Goal: Task Accomplishment & Management: Complete application form

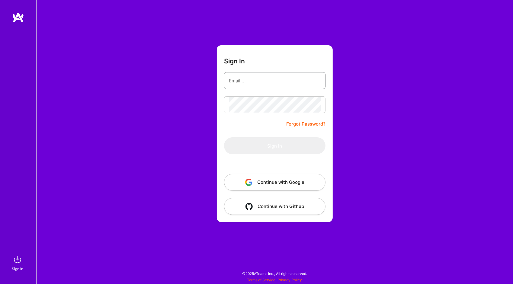
click at [261, 82] on input "email" at bounding box center [275, 80] width 92 height 15
type input "ivan.friscic@nia-it.com"
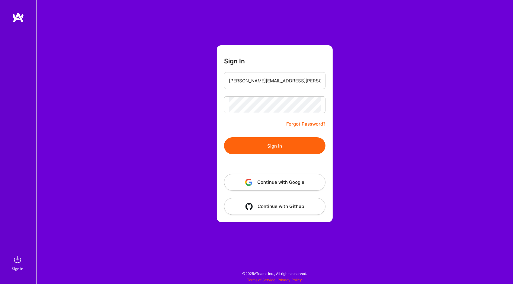
click at [273, 148] on button "Sign In" at bounding box center [274, 145] width 101 height 17
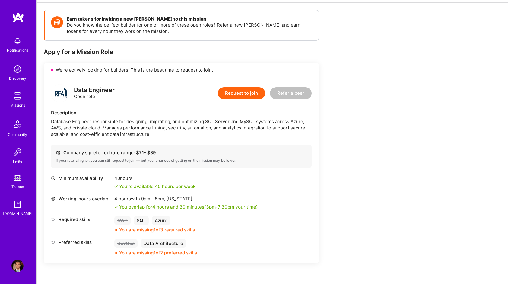
scroll to position [91, 0]
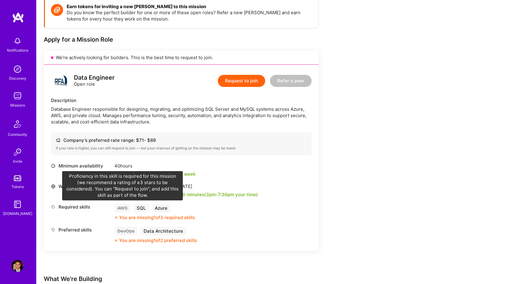
click at [121, 208] on div "AWS" at bounding box center [122, 208] width 16 height 9
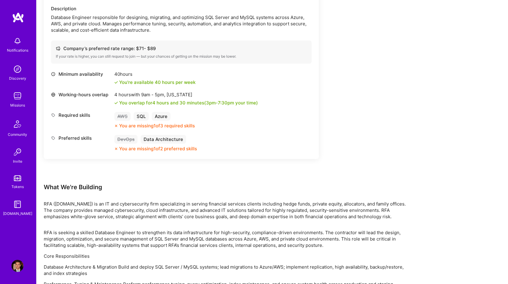
scroll to position [272, 0]
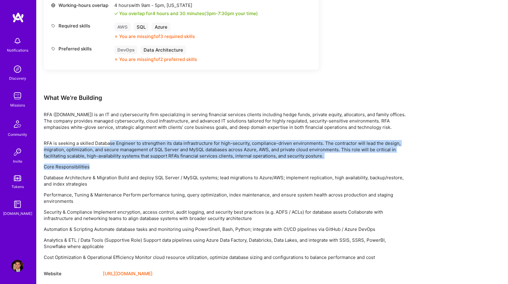
drag, startPoint x: 114, startPoint y: 141, endPoint x: 298, endPoint y: 159, distance: 184.8
click at [298, 159] on div "RFA is seeking a skilled Database Engineer to strengthen its data infrastructur…" at bounding box center [225, 200] width 362 height 120
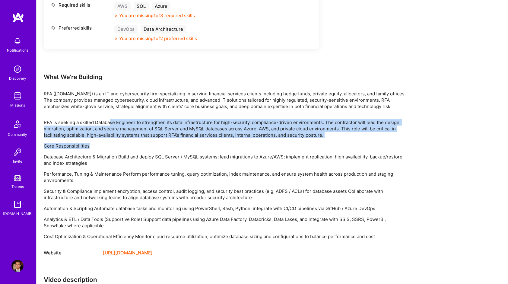
scroll to position [332, 0]
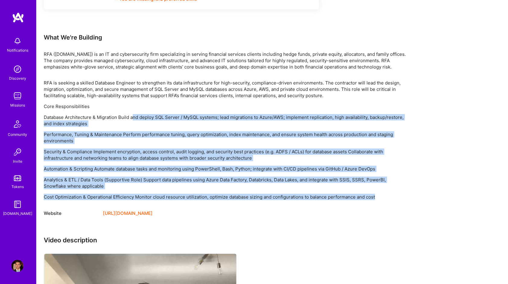
drag, startPoint x: 133, startPoint y: 117, endPoint x: 380, endPoint y: 197, distance: 258.8
click at [380, 197] on div "RFA is seeking a skilled Database Engineer to strengthen its data infrastructur…" at bounding box center [225, 140] width 362 height 120
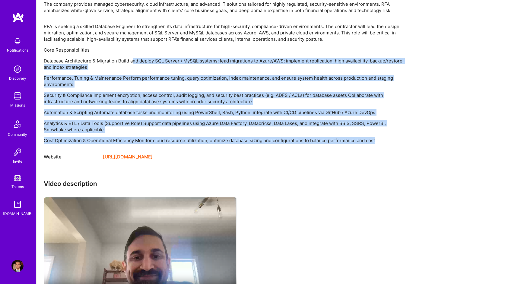
scroll to position [426, 0]
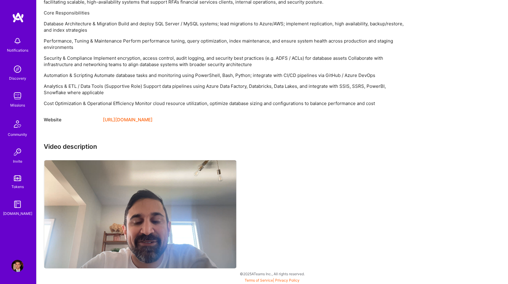
click at [310, 187] on div "Video description" at bounding box center [225, 206] width 362 height 127
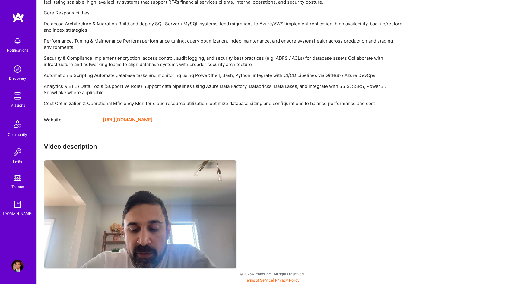
click at [307, 199] on div "Video description" at bounding box center [225, 206] width 362 height 127
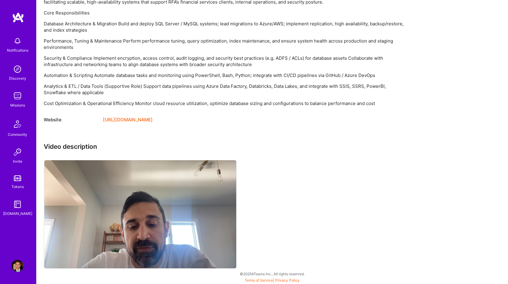
click at [311, 163] on div "Video description" at bounding box center [225, 206] width 362 height 127
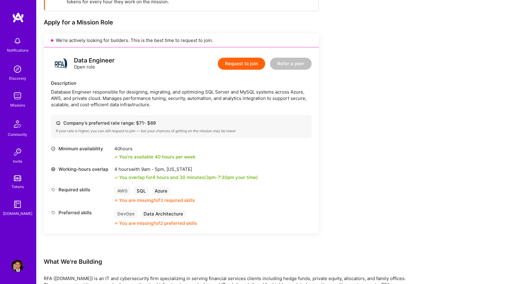
scroll to position [94, 0]
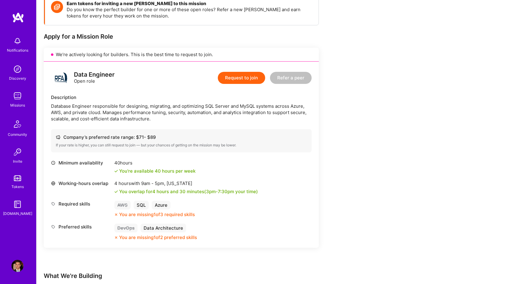
click at [235, 76] on button "Request to join" at bounding box center [241, 78] width 47 height 12
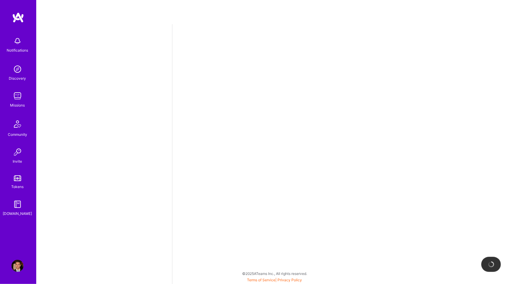
select select "HR"
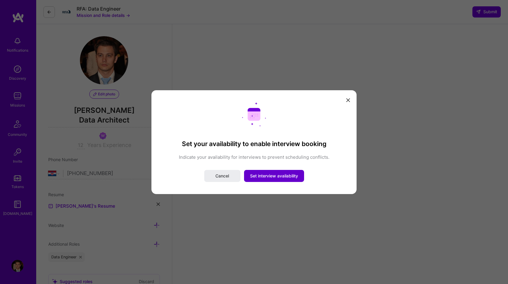
click at [272, 175] on span "Set interview availability" at bounding box center [274, 176] width 48 height 6
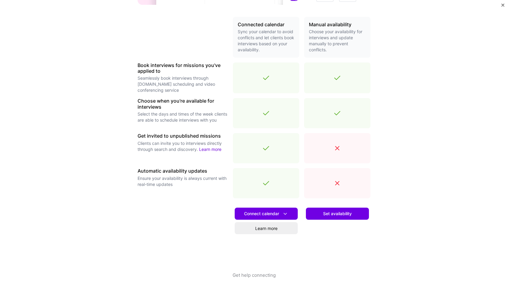
scroll to position [139, 0]
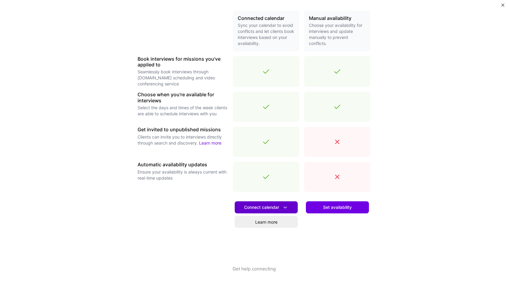
click at [285, 207] on icon at bounding box center [285, 207] width 6 height 6
click at [429, 176] on div "Make interview scheduling effortless Choose how you want clients to schedule in…" at bounding box center [254, 142] width 508 height 284
click at [286, 207] on icon at bounding box center [285, 207] width 6 height 6
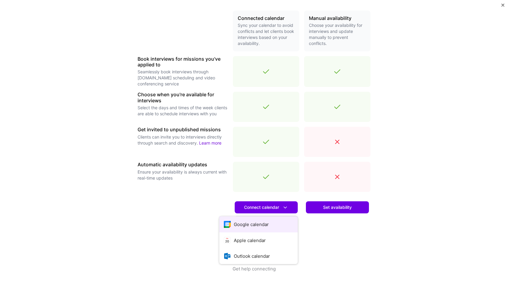
click at [264, 223] on button "Google calendar" at bounding box center [258, 224] width 78 height 16
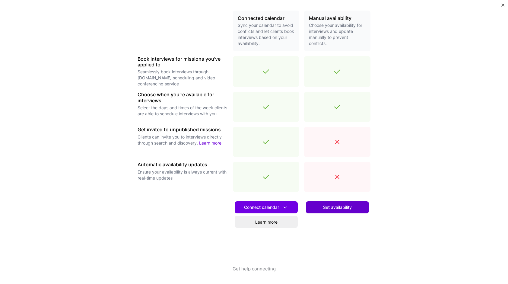
click at [331, 207] on span "Set availability" at bounding box center [337, 207] width 29 height 6
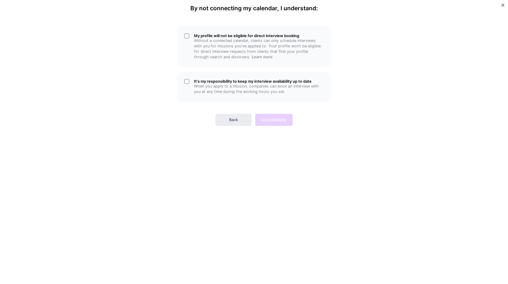
scroll to position [0, 0]
click at [185, 38] on div "My profile will not be eligible for direct interview booking Without a connecte…" at bounding box center [254, 46] width 154 height 41
click at [186, 82] on div "It's my responsibility to keep my interview availability up to date When you ap…" at bounding box center [254, 87] width 154 height 30
click at [280, 120] on span "Set availability" at bounding box center [273, 119] width 25 height 5
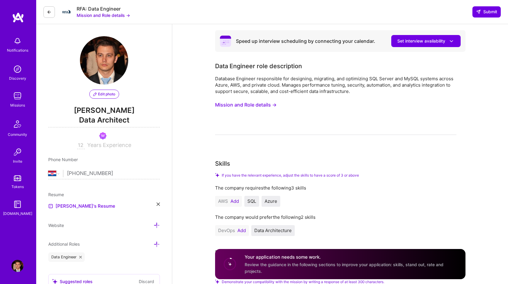
click at [234, 201] on button "Add" at bounding box center [235, 201] width 8 height 5
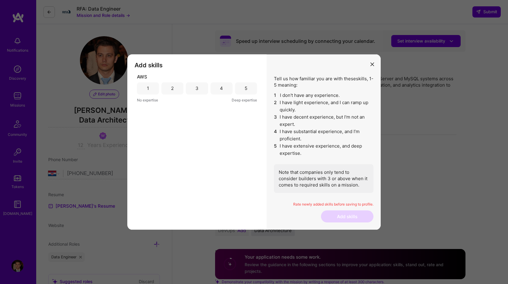
click at [172, 88] on div "2" at bounding box center [172, 88] width 3 height 6
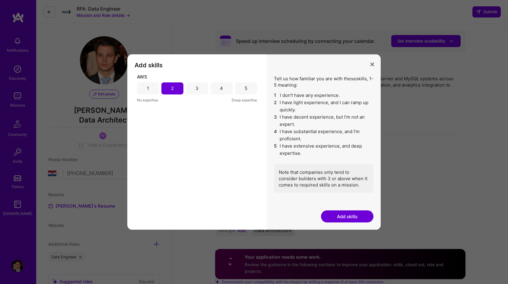
click at [193, 88] on div "3" at bounding box center [197, 88] width 22 height 12
click at [351, 218] on button "Add skills" at bounding box center [347, 216] width 53 height 12
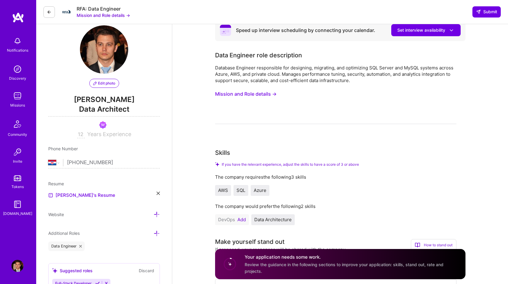
scroll to position [60, 0]
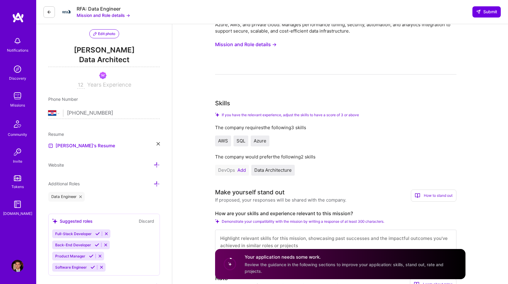
click at [242, 169] on button "Add" at bounding box center [242, 170] width 8 height 5
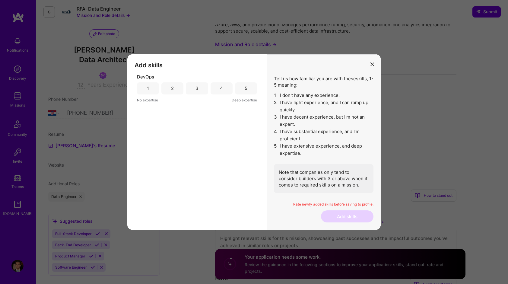
click at [170, 90] on div "2" at bounding box center [173, 88] width 22 height 12
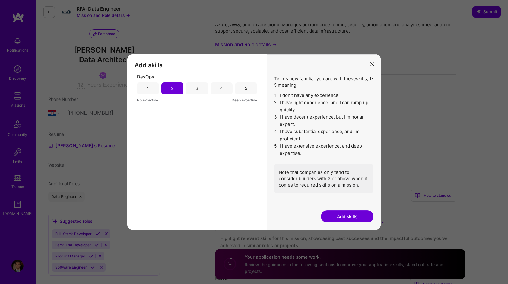
click at [335, 216] on button "Add skills" at bounding box center [347, 216] width 53 height 12
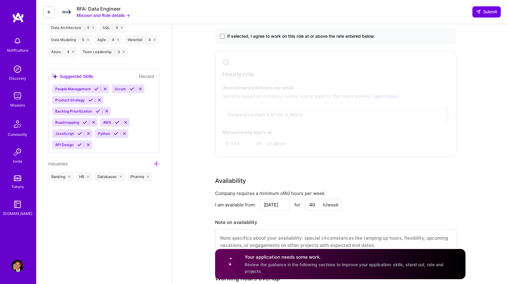
scroll to position [453, 0]
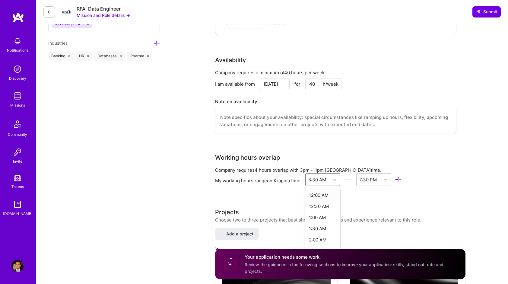
click at [335, 178] on icon at bounding box center [334, 179] width 3 height 3
click at [323, 197] on div "7:00 AM" at bounding box center [322, 200] width 35 height 11
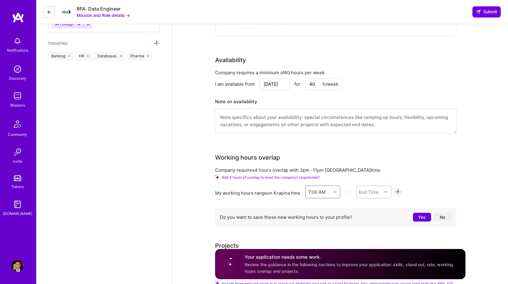
scroll to position [461, 0]
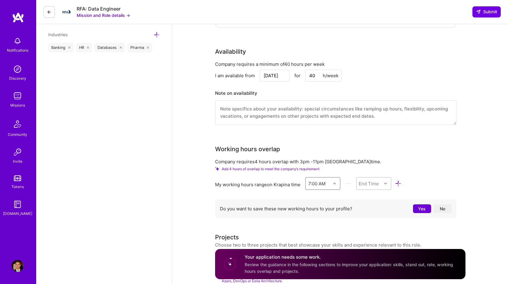
click at [388, 190] on div "End Time" at bounding box center [374, 183] width 35 height 13
click at [372, 208] on div "9:00 PM" at bounding box center [374, 209] width 35 height 11
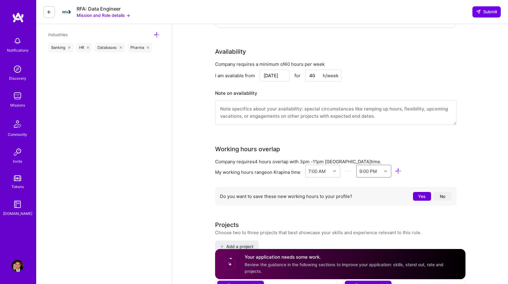
click at [422, 195] on button "Yes" at bounding box center [422, 196] width 18 height 9
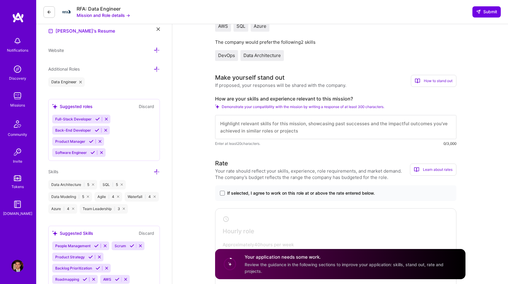
scroll to position [181, 0]
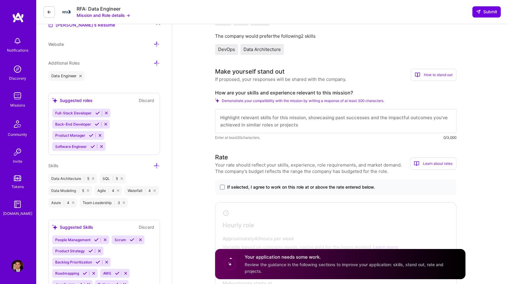
click at [272, 118] on textarea at bounding box center [335, 121] width 241 height 24
click at [392, 120] on textarea "I'm a MS SQL Server expert and over the past 4 years I've done a dozen" at bounding box center [335, 121] width 241 height 24
click at [347, 127] on textarea "I'm a MS SQL Server expert and over the past 4 years I've done a dozen migratio…" at bounding box center [335, 121] width 241 height 24
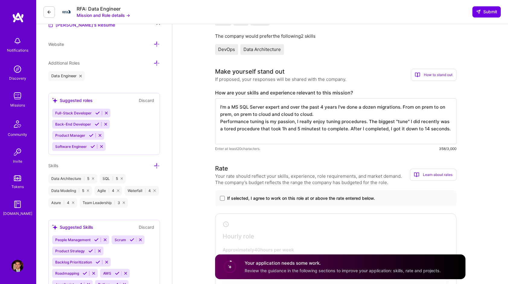
click at [427, 130] on textarea "I'm a MS SQL Server expert and over the past 4 years I've done a dozen migratio…" at bounding box center [335, 121] width 241 height 46
click at [223, 129] on textarea "I'm a MS SQL Server expert and over the past 4 years I've done a dozen migratio…" at bounding box center [335, 121] width 241 height 46
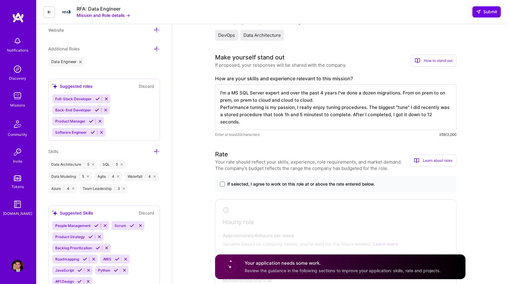
scroll to position [272, 0]
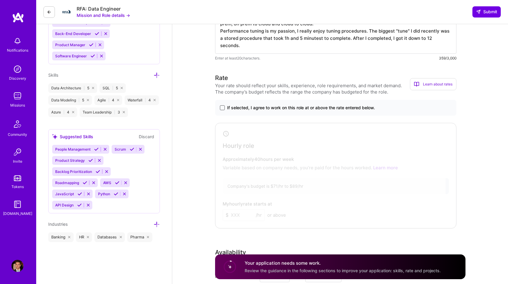
type textarea "I'm a MS SQL Server expert and over the past 4 years I've done a dozen migratio…"
click at [222, 107] on span at bounding box center [222, 107] width 5 height 5
click at [0, 0] on input "If selected, I agree to work on this role at or above the rate entered below." at bounding box center [0, 0] width 0 height 0
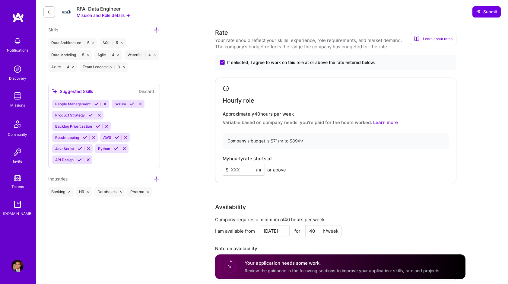
scroll to position [332, 0]
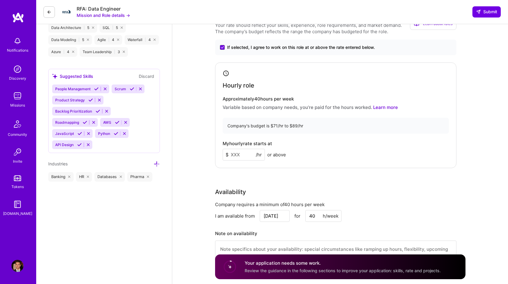
click at [236, 153] on input at bounding box center [244, 155] width 42 height 12
type input "85"
click at [414, 188] on div "Availability" at bounding box center [335, 191] width 241 height 9
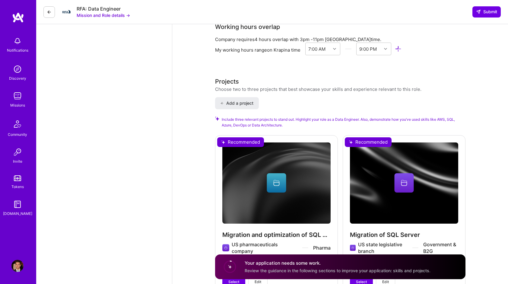
scroll to position [694, 0]
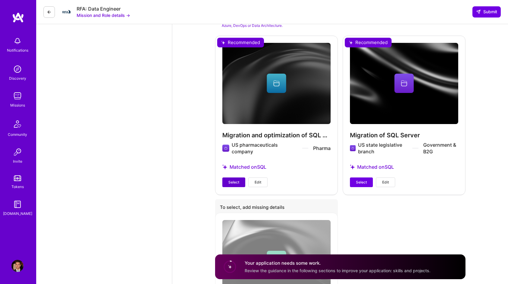
click at [232, 181] on span "Select" at bounding box center [234, 182] width 11 height 5
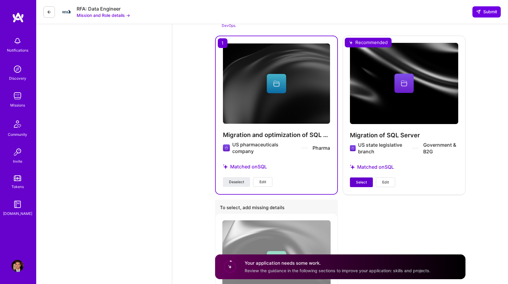
click at [357, 182] on span "Select" at bounding box center [361, 182] width 11 height 5
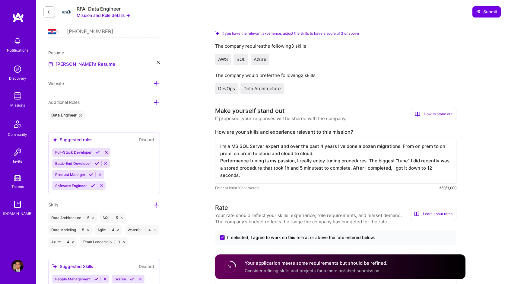
scroll to position [0, 0]
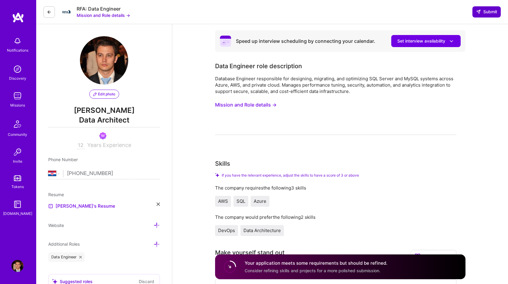
click at [493, 9] on span "Submit" at bounding box center [486, 12] width 21 height 6
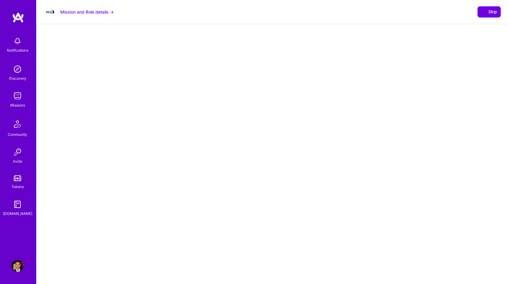
click at [206, 62] on div at bounding box center [273, 181] width 472 height 315
select select "HR"
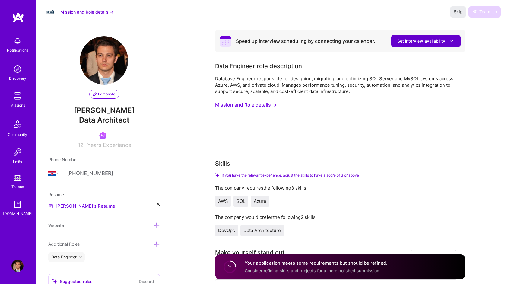
click at [448, 39] on span "Set interview availability" at bounding box center [426, 41] width 57 height 6
click at [447, 40] on span "Set interview availability" at bounding box center [426, 41] width 57 height 6
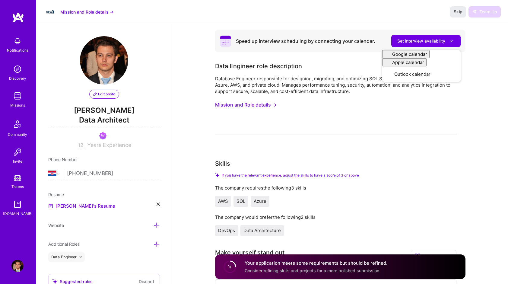
click at [402, 163] on div "Skills" at bounding box center [335, 163] width 241 height 9
click at [229, 266] on circle at bounding box center [229, 266] width 11 height 11
click at [272, 270] on span "Consider refining skills and projects for a more polished submission." at bounding box center [313, 270] width 136 height 5
drag, startPoint x: 281, startPoint y: 271, endPoint x: 293, endPoint y: 265, distance: 12.8
click at [281, 271] on span "Consider refining skills and projects for a more polished submission." at bounding box center [313, 270] width 136 height 5
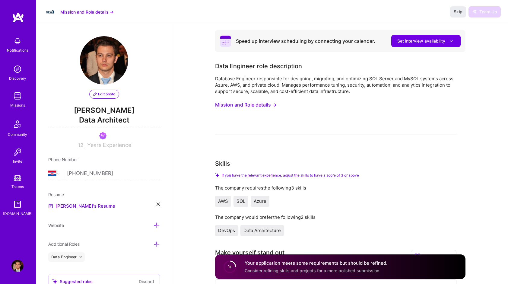
click at [298, 261] on h4 "Your application meets some requirements but should be refined." at bounding box center [316, 263] width 143 height 6
drag, startPoint x: 298, startPoint y: 261, endPoint x: 309, endPoint y: 262, distance: 11.5
click at [309, 262] on h4 "Your application meets some requirements but should be refined." at bounding box center [316, 263] width 143 height 6
click at [320, 270] on span "Consider refining skills and projects for a more polished submission." at bounding box center [313, 270] width 136 height 5
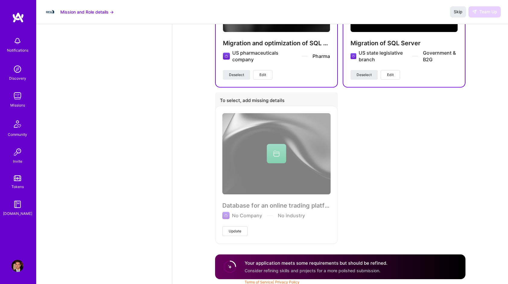
scroll to position [787, 0]
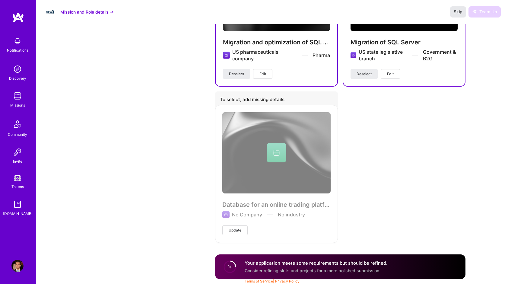
click at [461, 13] on span "Skip" at bounding box center [458, 12] width 9 height 6
click at [458, 13] on span "Skip" at bounding box center [458, 12] width 9 height 6
click at [485, 15] on div "Skip Team Up" at bounding box center [475, 11] width 51 height 11
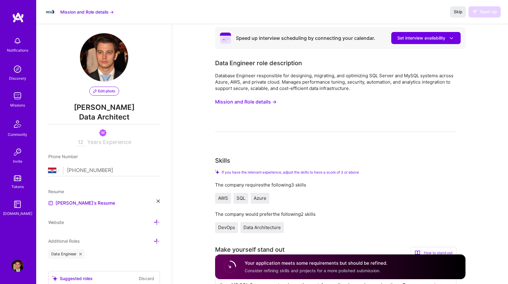
scroll to position [0, 0]
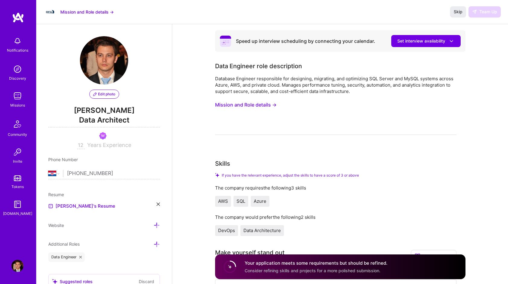
click at [375, 167] on div "Skills" at bounding box center [335, 163] width 241 height 9
click at [228, 265] on circle at bounding box center [229, 266] width 11 height 11
click at [245, 270] on span "Consider refining skills and projects for a more polished submission." at bounding box center [313, 270] width 136 height 5
click at [270, 267] on div "Your application meets some requirements but should be refined. Consider refini…" at bounding box center [316, 267] width 143 height 14
click at [408, 40] on span "Set interview availability" at bounding box center [426, 41] width 57 height 6
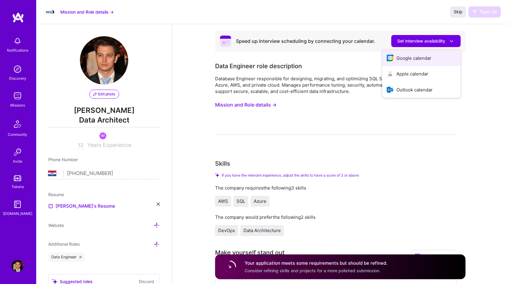
click at [408, 56] on button "Google calendar" at bounding box center [421, 58] width 78 height 16
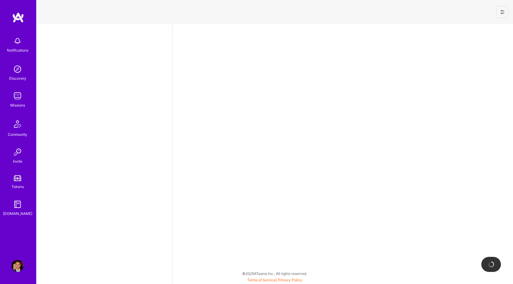
select select "HR"
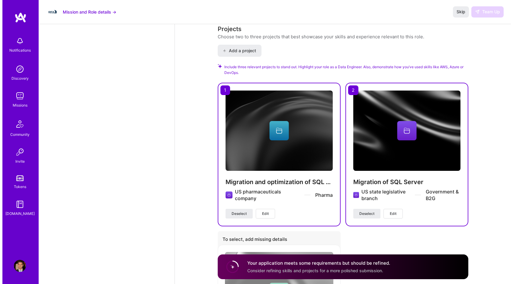
scroll to position [755, 0]
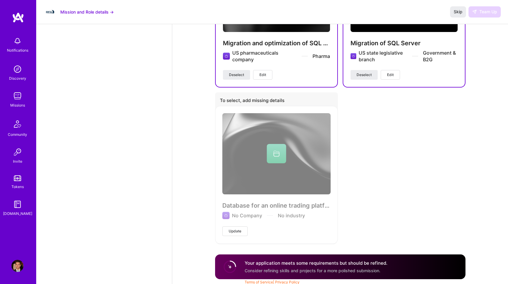
click at [233, 229] on span "Update" at bounding box center [235, 231] width 13 height 5
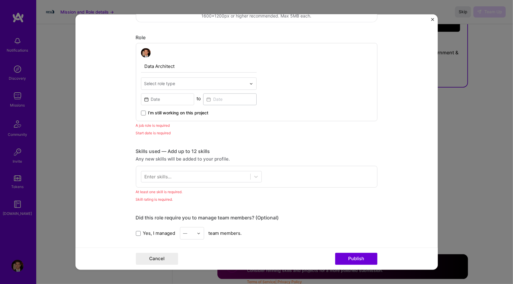
scroll to position [211, 0]
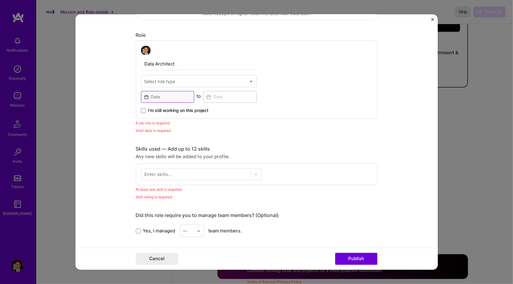
click at [169, 97] on input at bounding box center [167, 97] width 53 height 12
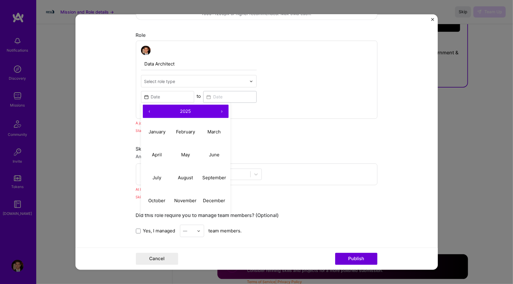
click at [187, 109] on span "2025" at bounding box center [185, 111] width 11 height 6
click at [146, 110] on button "‹" at bounding box center [149, 111] width 13 height 13
click at [212, 132] on button "2013" at bounding box center [214, 131] width 29 height 23
click at [182, 155] on abbr "May" at bounding box center [185, 155] width 9 height 6
type input "May, 2013"
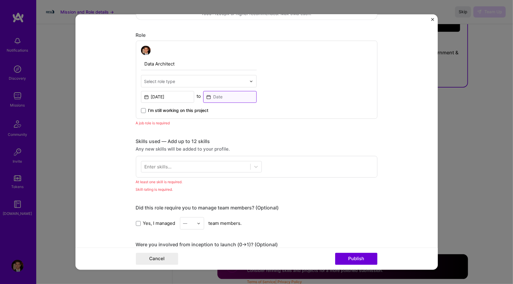
click at [222, 98] on input at bounding box center [229, 97] width 53 height 12
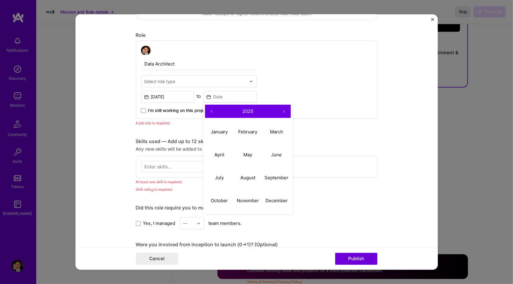
click at [246, 110] on span "2025" at bounding box center [247, 111] width 11 height 6
click at [208, 110] on button "‹" at bounding box center [211, 111] width 13 height 13
click at [270, 154] on button "2016" at bounding box center [276, 154] width 29 height 23
click at [267, 174] on abbr "September" at bounding box center [276, 177] width 24 height 6
type input "Sep, 2016"
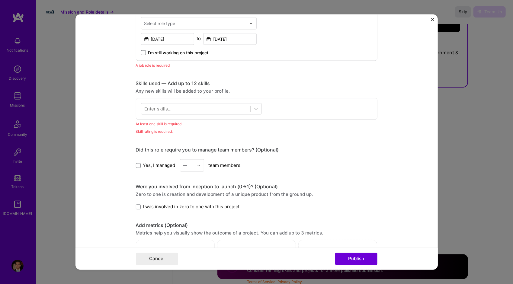
scroll to position [272, 0]
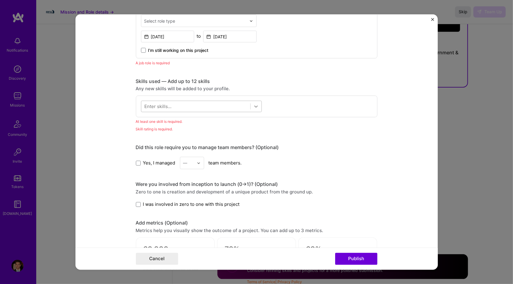
click at [254, 106] on icon at bounding box center [256, 107] width 4 height 2
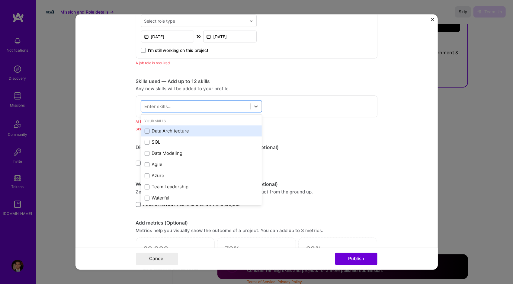
click at [145, 129] on span at bounding box center [147, 131] width 5 height 5
click at [0, 0] on input "checkbox" at bounding box center [0, 0] width 0 height 0
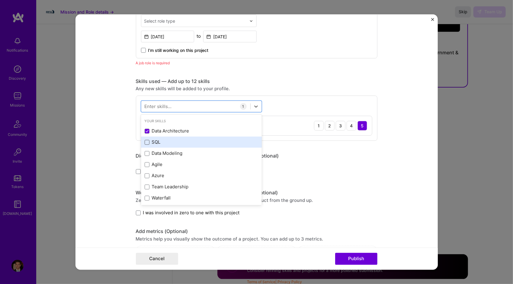
click at [145, 142] on span at bounding box center [147, 142] width 5 height 5
click at [0, 0] on input "checkbox" at bounding box center [0, 0] width 0 height 0
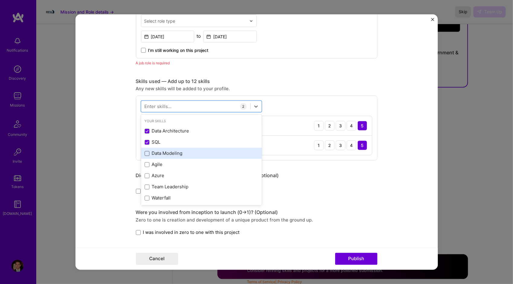
click at [145, 153] on span at bounding box center [147, 153] width 5 height 5
click at [0, 0] on input "checkbox" at bounding box center [0, 0] width 0 height 0
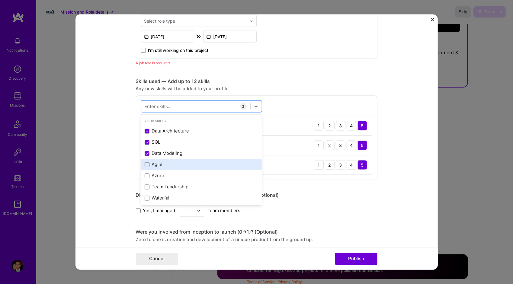
click at [145, 164] on span at bounding box center [147, 164] width 5 height 5
click at [0, 0] on input "checkbox" at bounding box center [0, 0] width 0 height 0
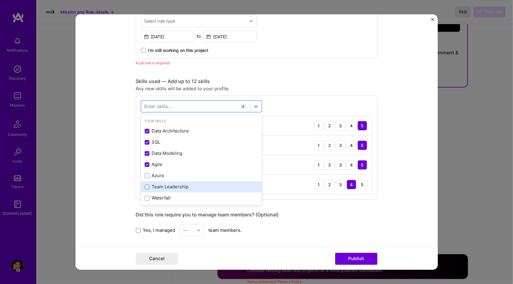
drag, startPoint x: 145, startPoint y: 187, endPoint x: 153, endPoint y: 186, distance: 8.5
click at [146, 187] on span at bounding box center [147, 186] width 5 height 5
click at [0, 0] on input "checkbox" at bounding box center [0, 0] width 0 height 0
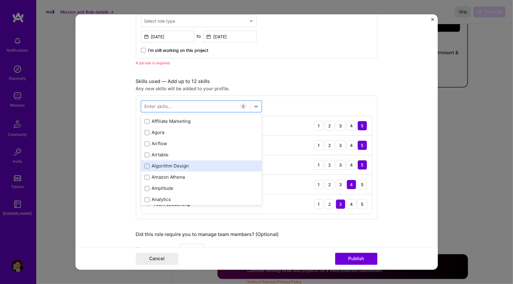
scroll to position [332, 0]
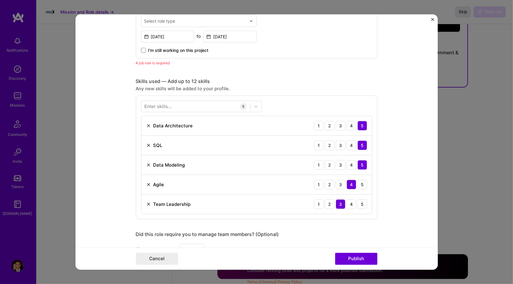
click at [289, 85] on div "Skills used — Add up to 12 skills Any new skills will be added to your profile.…" at bounding box center [256, 148] width 241 height 141
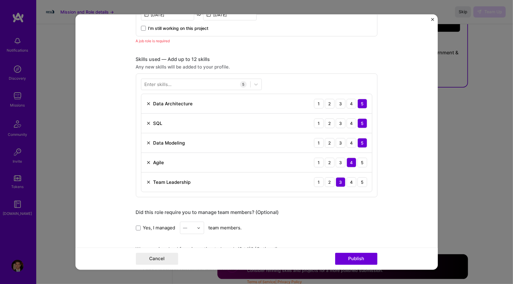
scroll to position [392, 0]
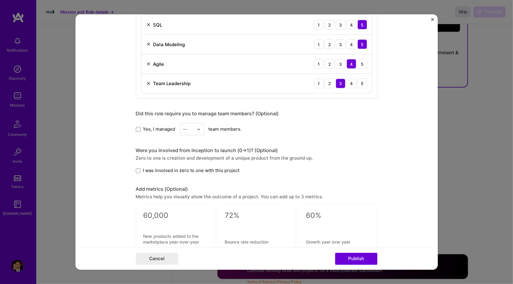
click at [194, 127] on div "—" at bounding box center [188, 129] width 17 height 12
click at [188, 175] on div "4" at bounding box center [192, 178] width 21 height 11
click at [136, 168] on span at bounding box center [138, 170] width 5 height 5
click at [0, 0] on input "I was involved in zero to one with this project" at bounding box center [0, 0] width 0 height 0
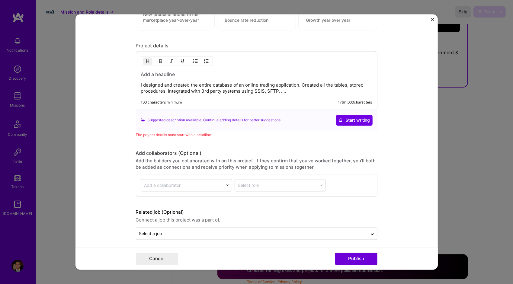
scroll to position [615, 0]
click at [350, 261] on button "Publish" at bounding box center [356, 259] width 42 height 12
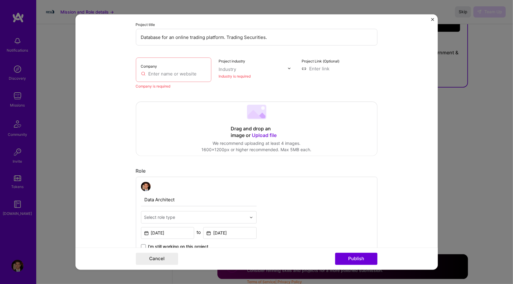
scroll to position [66, 0]
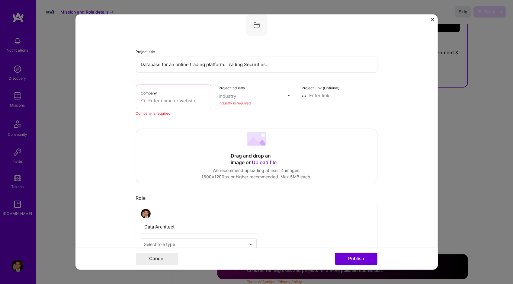
click at [168, 101] on input "text" at bounding box center [174, 101] width 66 height 6
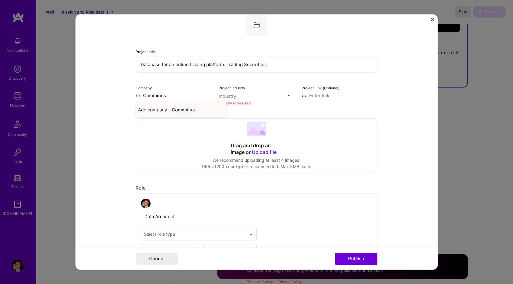
type input "Comminus"
click at [180, 111] on div "Comminus" at bounding box center [184, 109] width 28 height 11
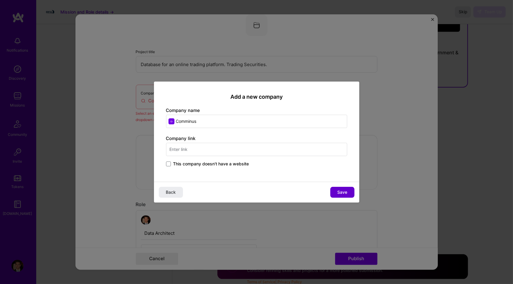
click at [339, 193] on span "Save" at bounding box center [342, 192] width 10 height 6
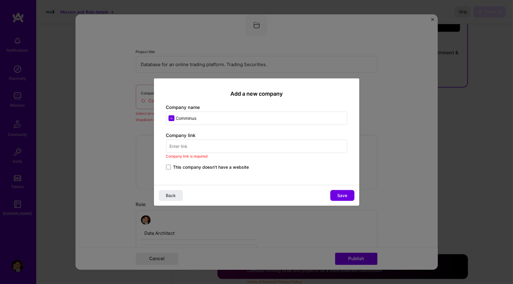
click at [204, 149] on input "text" at bounding box center [256, 146] width 181 height 13
drag, startPoint x: 214, startPoint y: 153, endPoint x: 214, endPoint y: 147, distance: 6.3
click at [214, 153] on div "Company link Company link is required This company doesn't have a website" at bounding box center [256, 151] width 181 height 39
click at [214, 147] on input "text" at bounding box center [256, 146] width 181 height 13
paste input "https://www.comminus.hr/"
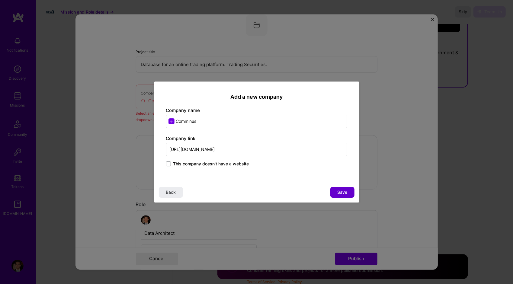
type input "https://www.comminus.hr/"
click at [346, 191] on span "Save" at bounding box center [342, 192] width 10 height 6
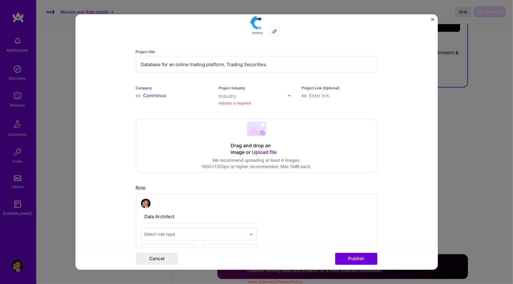
click at [245, 94] on input "text" at bounding box center [253, 96] width 69 height 6
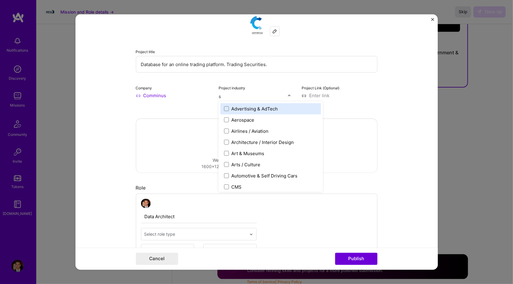
type input "so"
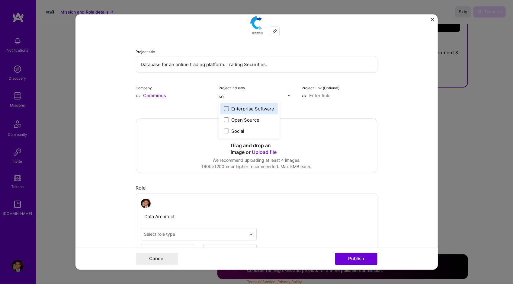
click at [224, 108] on span at bounding box center [226, 108] width 5 height 5
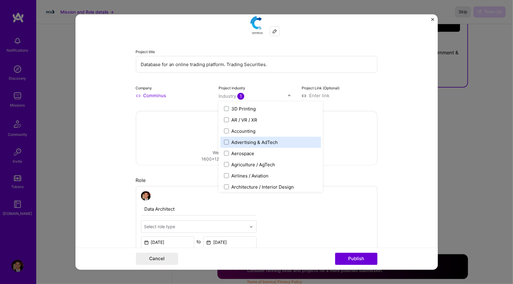
click at [386, 106] on form "This project is missing details. To be able to apply to missions with this proj…" at bounding box center [256, 142] width 362 height 256
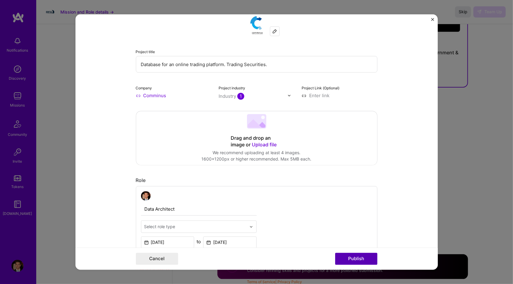
click at [363, 254] on button "Publish" at bounding box center [356, 259] width 42 height 12
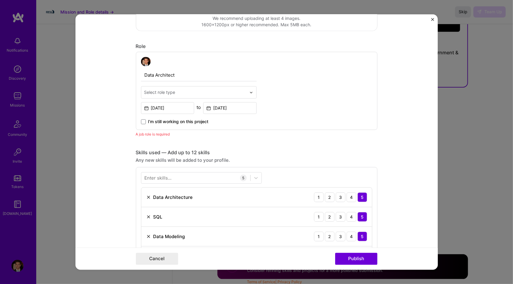
scroll to position [199, 0]
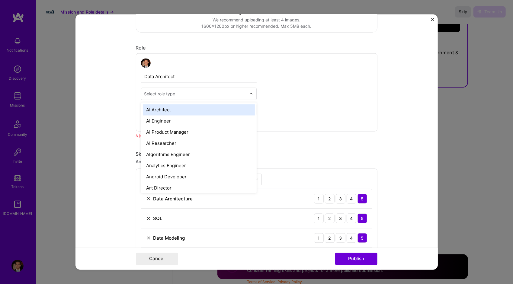
click at [162, 93] on div "Select role type" at bounding box center [159, 94] width 31 height 6
type input "dat"
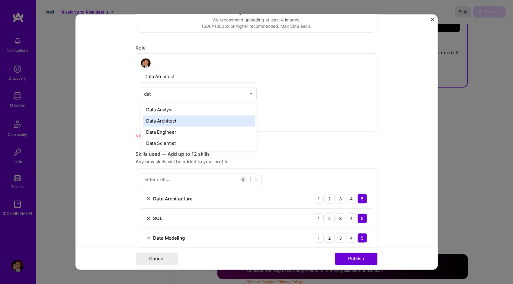
click at [170, 122] on div "Data Architect" at bounding box center [199, 121] width 112 height 11
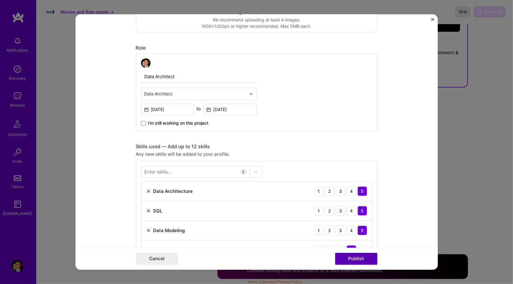
click at [357, 259] on button "Publish" at bounding box center [356, 259] width 42 height 12
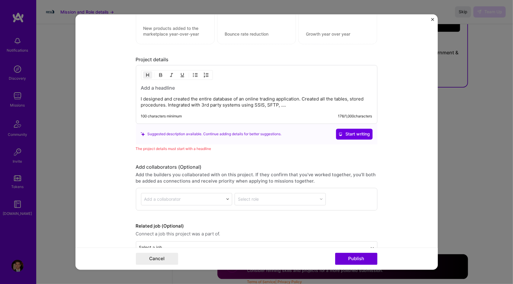
scroll to position [607, 0]
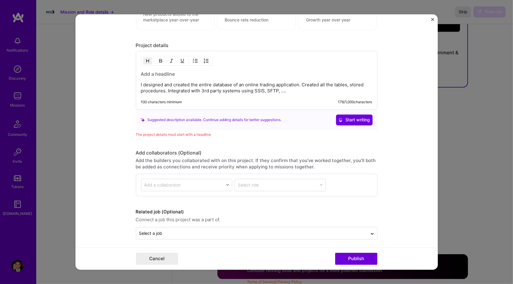
click at [151, 70] on h3 at bounding box center [256, 73] width 231 height 7
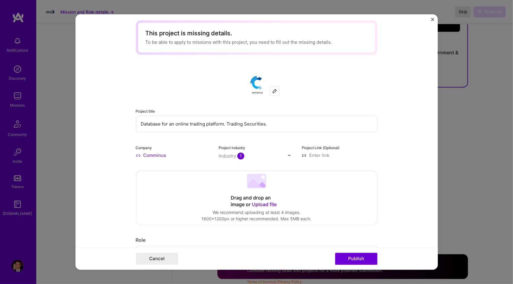
scroll to position [0, 0]
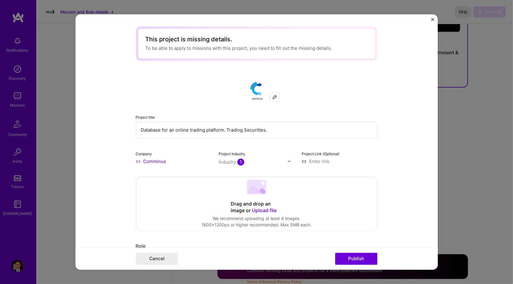
drag, startPoint x: 269, startPoint y: 135, endPoint x: 106, endPoint y: 135, distance: 162.7
click at [106, 135] on form "This project is missing details. To be able to apply to missions with this proj…" at bounding box center [256, 142] width 362 height 256
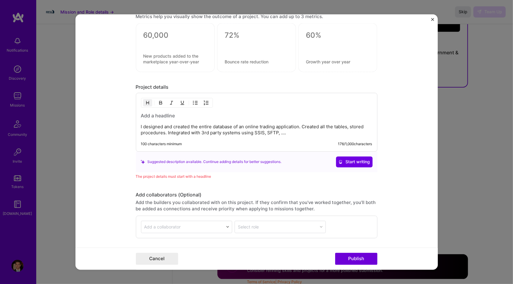
scroll to position [574, 0]
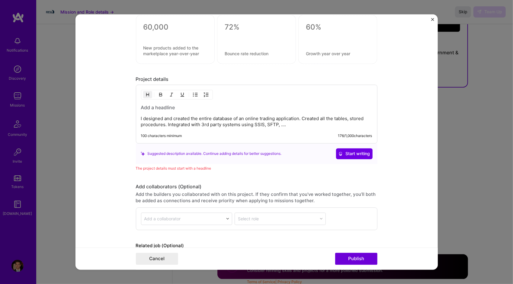
click at [147, 165] on div "The project details must start with a headline" at bounding box center [256, 168] width 241 height 6
click at [152, 107] on h3 at bounding box center [256, 107] width 231 height 7
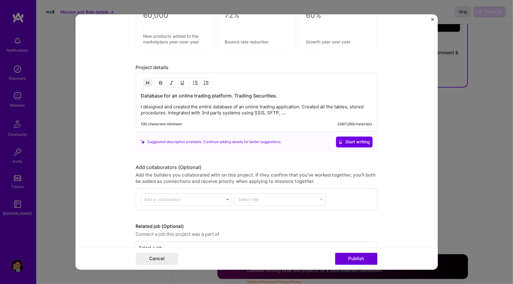
scroll to position [600, 0]
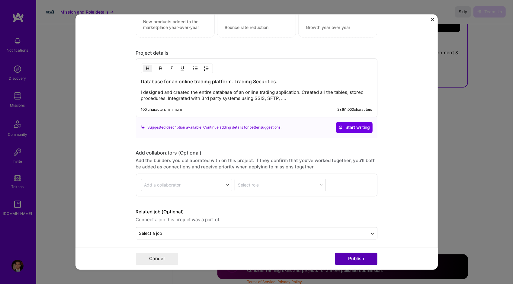
click at [357, 259] on button "Publish" at bounding box center [356, 259] width 42 height 12
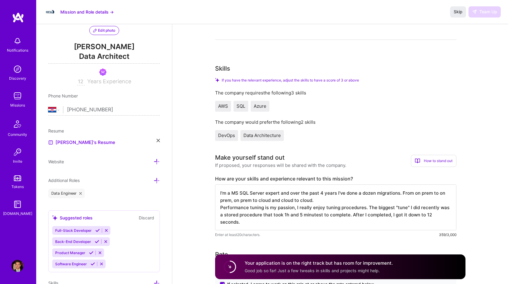
scroll to position [0, 0]
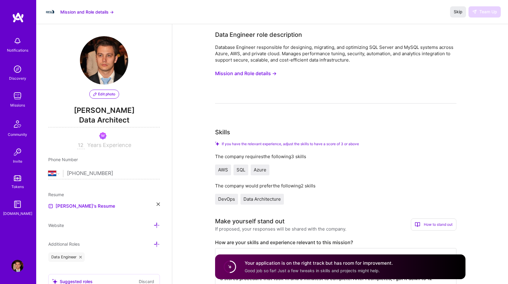
click at [481, 7] on div "Skip Team Up" at bounding box center [475, 11] width 51 height 11
click at [482, 13] on div "Skip Team Up" at bounding box center [475, 11] width 51 height 11
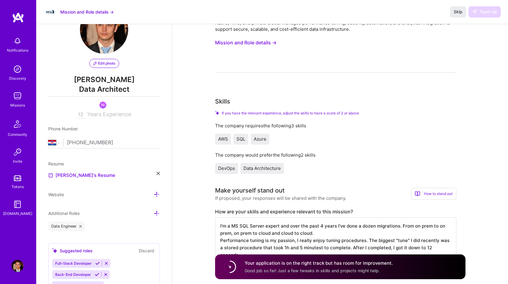
scroll to position [30, 0]
click at [222, 169] on span "DevOps" at bounding box center [226, 169] width 17 height 6
click at [258, 168] on span "Data Architecture" at bounding box center [262, 169] width 37 height 6
drag, startPoint x: 258, startPoint y: 168, endPoint x: 256, endPoint y: 136, distance: 31.8
click at [256, 136] on div "Azure" at bounding box center [260, 139] width 19 height 11
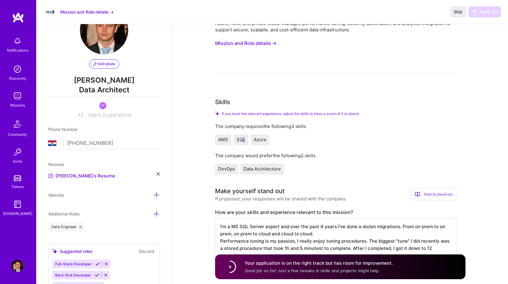
click at [240, 139] on span "SQL" at bounding box center [241, 140] width 9 height 6
drag, startPoint x: 240, startPoint y: 139, endPoint x: 213, endPoint y: 141, distance: 26.6
click at [348, 142] on div "AWS SQL Azure" at bounding box center [335, 139] width 241 height 11
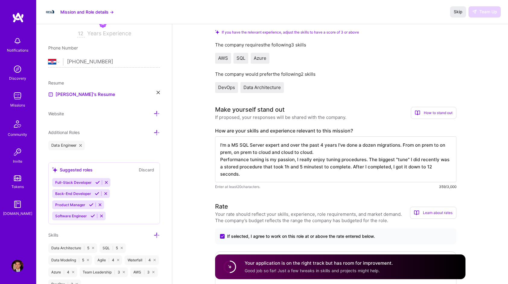
scroll to position [0, 0]
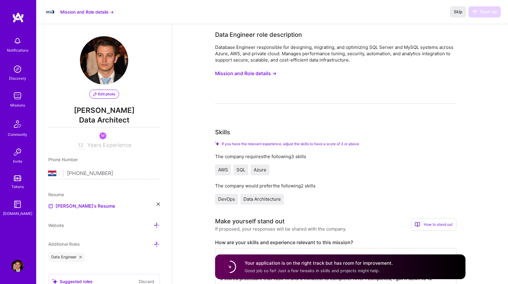
click at [488, 10] on div "Skip Team Up" at bounding box center [475, 11] width 51 height 11
click at [456, 12] on span "Skip" at bounding box center [458, 12] width 9 height 6
click at [459, 13] on span "Skip" at bounding box center [458, 12] width 9 height 6
click at [100, 10] on button "Mission and Role details →" at bounding box center [86, 12] width 53 height 6
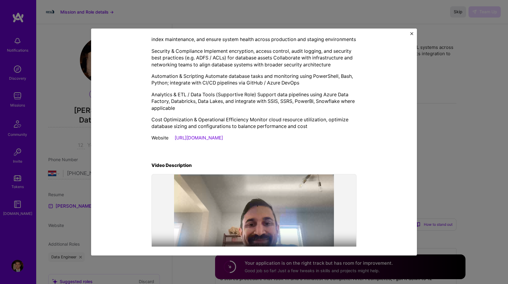
scroll to position [260, 0]
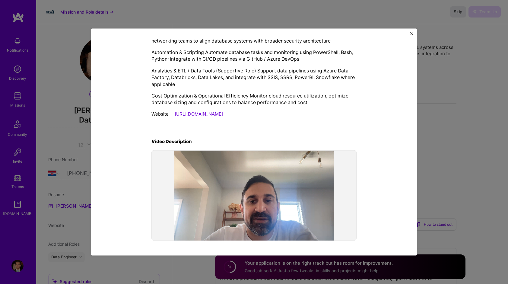
click at [413, 34] on img "Close" at bounding box center [412, 33] width 3 height 3
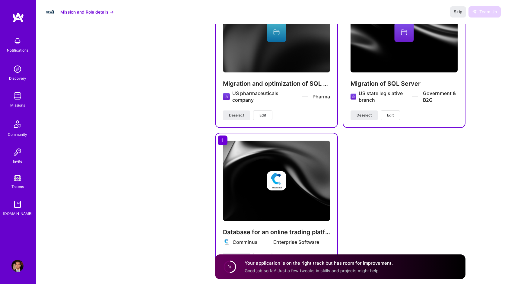
scroll to position [742, 0]
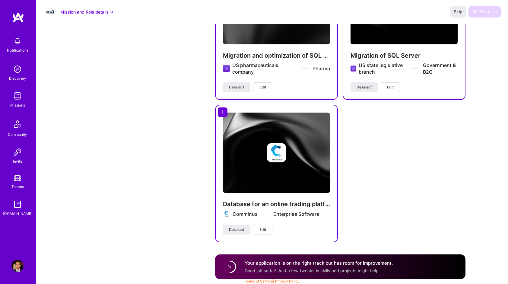
click at [226, 267] on circle at bounding box center [229, 266] width 11 height 11
click at [286, 264] on h4 "Your application is on the right track but has room for improvement." at bounding box center [319, 263] width 148 height 6
drag, startPoint x: 314, startPoint y: 270, endPoint x: 388, endPoint y: 270, distance: 74.3
click at [388, 270] on div "Your application is on the right track but has room for improvement. Good job s…" at bounding box center [319, 267] width 148 height 14
drag, startPoint x: 388, startPoint y: 270, endPoint x: 382, endPoint y: 165, distance: 104.6
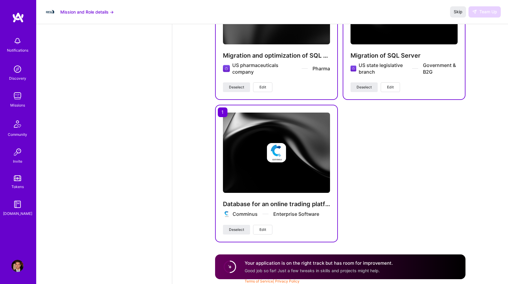
click at [382, 165] on div "Migration and optimization of SQL Server for a US pharmaceuticals company US ph…" at bounding box center [340, 99] width 251 height 286
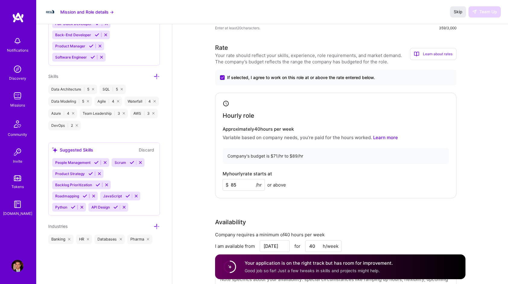
scroll to position [259, 0]
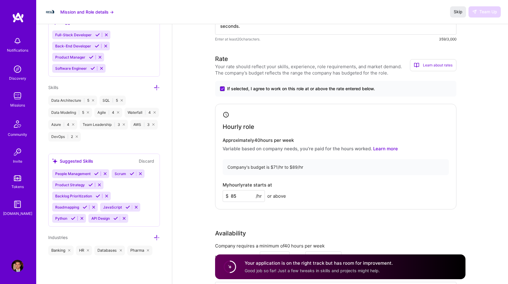
click at [71, 135] on div "DevOps | 2" at bounding box center [64, 137] width 33 height 10
click at [56, 136] on div "DevOps | 2" at bounding box center [64, 137] width 33 height 10
click at [78, 135] on div "DevOps | 2" at bounding box center [64, 137] width 33 height 10
click at [76, 136] on icon at bounding box center [77, 137] width 2 height 2
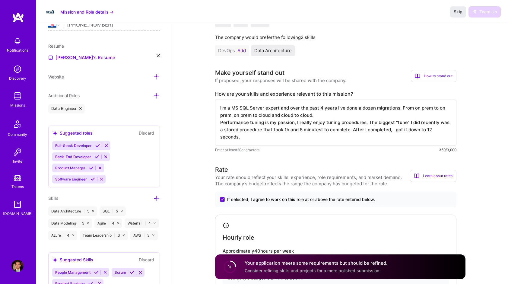
scroll to position [139, 0]
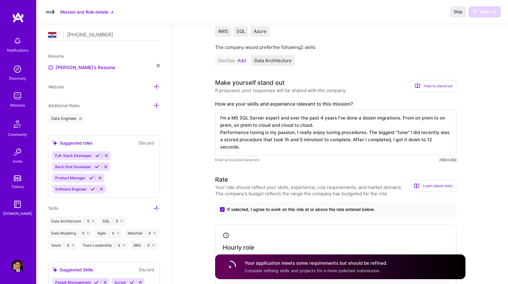
click at [241, 60] on button "Add" at bounding box center [242, 60] width 8 height 5
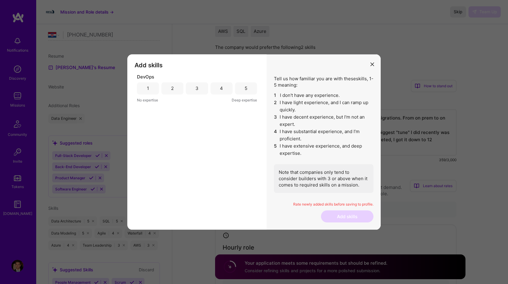
click at [197, 88] on div "3" at bounding box center [197, 88] width 3 height 6
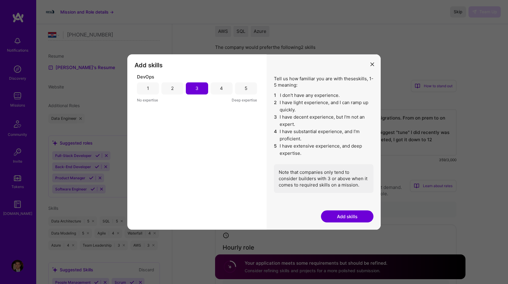
click at [336, 214] on button "Add skills" at bounding box center [347, 216] width 53 height 12
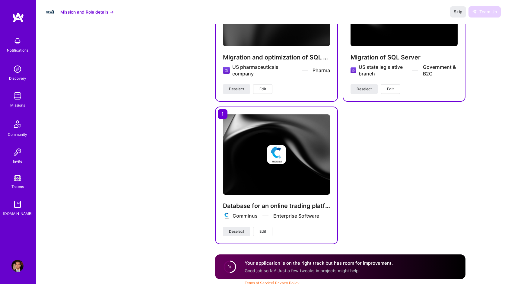
scroll to position [733, 0]
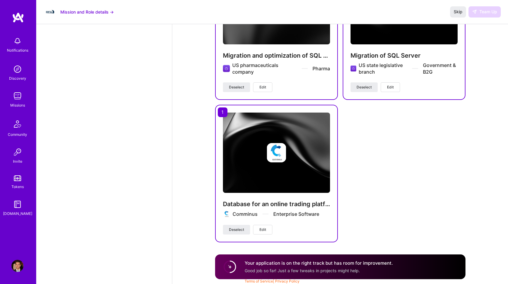
click at [229, 265] on circle at bounding box center [229, 266] width 11 height 11
click at [294, 265] on h4 "Your application is on the right track but has room for improvement." at bounding box center [319, 263] width 148 height 6
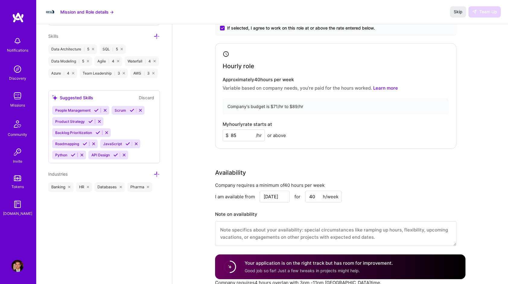
scroll to position [190, 0]
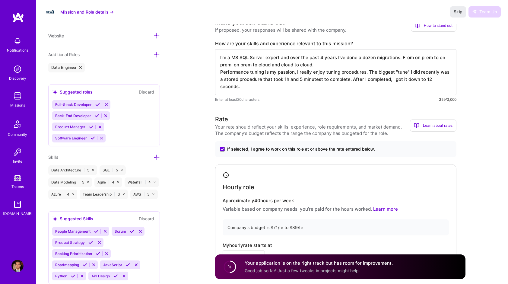
click at [492, 11] on div "Skip Team Up" at bounding box center [475, 11] width 51 height 11
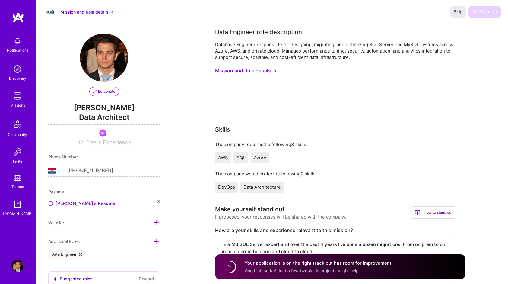
scroll to position [0, 0]
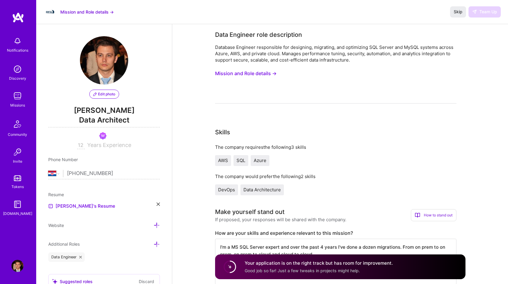
click at [241, 72] on button "Mission and Role details →" at bounding box center [246, 73] width 62 height 11
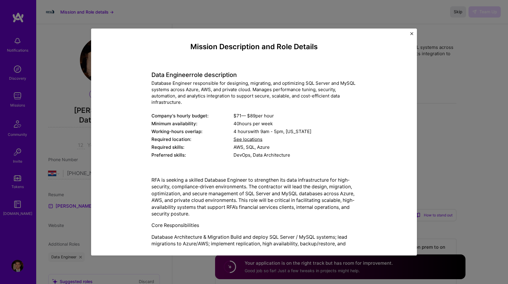
click at [412, 35] on button "Close" at bounding box center [412, 35] width 3 height 6
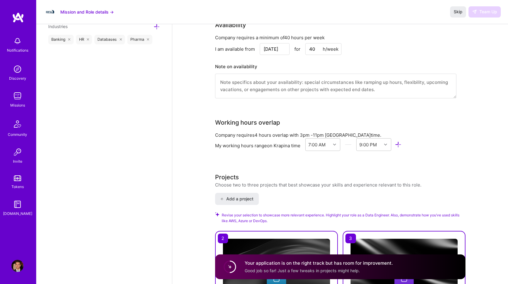
scroll to position [543, 0]
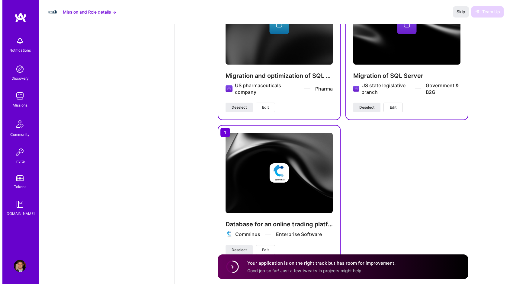
scroll to position [612, 0]
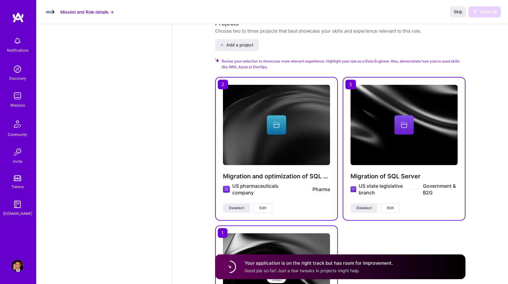
click at [264, 205] on span "Edit" at bounding box center [263, 207] width 7 height 5
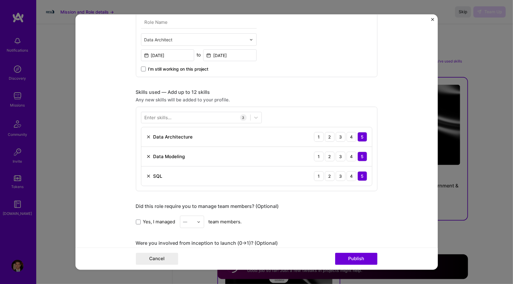
scroll to position [211, 0]
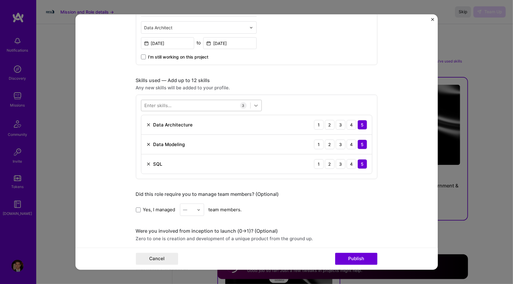
click at [253, 106] on icon at bounding box center [256, 106] width 6 height 6
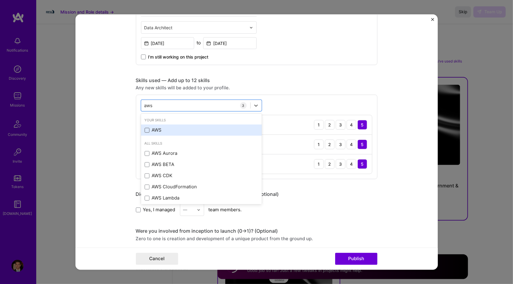
click at [145, 131] on span at bounding box center [147, 130] width 5 height 5
click at [0, 0] on input "checkbox" at bounding box center [0, 0] width 0 height 0
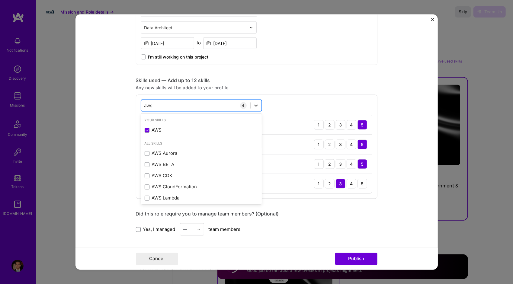
click at [200, 105] on div "aws aws" at bounding box center [195, 106] width 109 height 10
click at [179, 104] on div "aws aws" at bounding box center [195, 106] width 109 height 10
drag, startPoint x: 179, startPoint y: 104, endPoint x: 124, endPoint y: 106, distance: 54.4
click at [124, 106] on form "Project title Migration and optimization of SQL Server for a US pharmaceuticals…" at bounding box center [256, 142] width 362 height 256
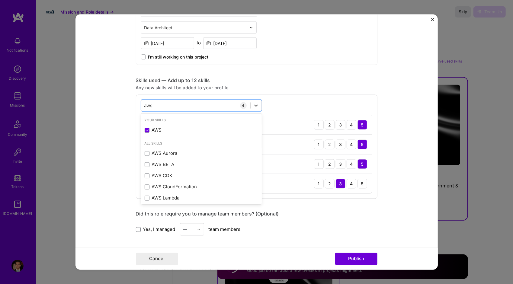
type input "aws"
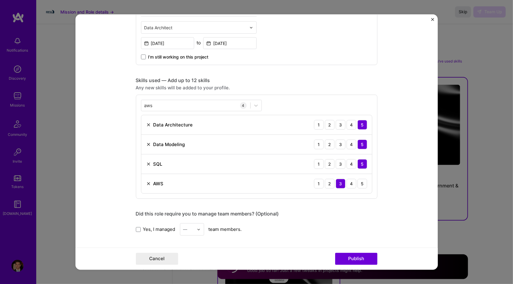
click at [295, 79] on div "Skills used — Add up to 12 skills" at bounding box center [256, 80] width 241 height 6
click at [354, 257] on button "Publish" at bounding box center [356, 259] width 42 height 12
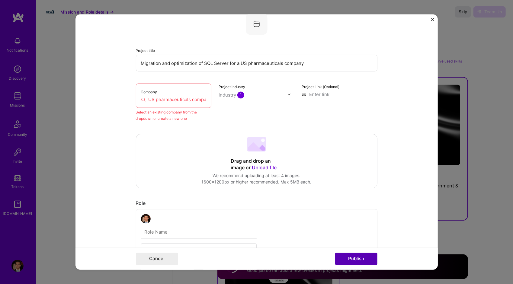
scroll to position [12, 0]
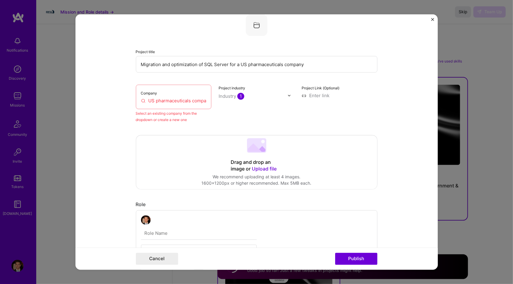
click at [167, 101] on input "US pharmaceuticals company" at bounding box center [174, 101] width 66 height 6
click at [176, 101] on input "US pharmaceuticals company" at bounding box center [174, 101] width 66 height 6
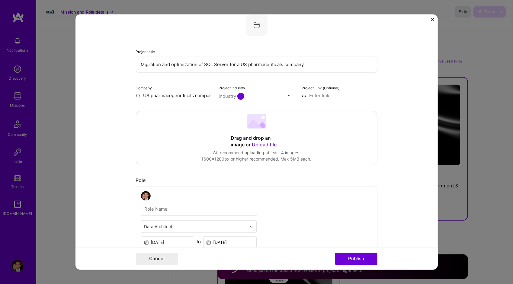
type input "US pharmacegeneuticals company"
type input "genedx"
click at [179, 109] on div "genedx" at bounding box center [180, 109] width 21 height 11
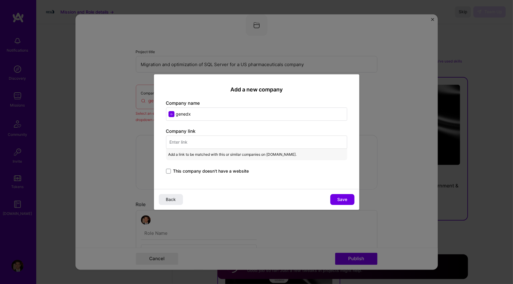
click at [191, 142] on input "text" at bounding box center [256, 142] width 181 height 13
paste input "https://www.genedx.com/"
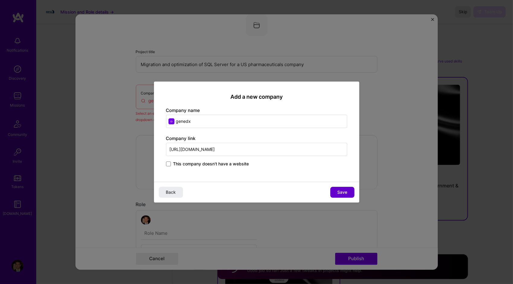
type input "https://www.genedx.com/"
click at [341, 191] on span "Save" at bounding box center [342, 192] width 10 height 6
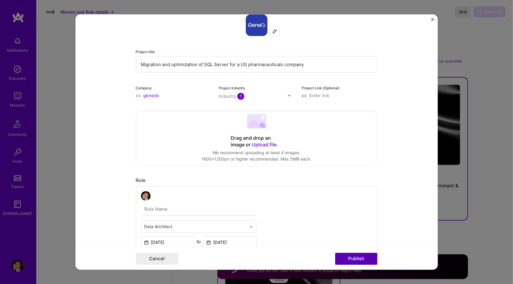
click at [360, 259] on button "Publish" at bounding box center [356, 259] width 42 height 12
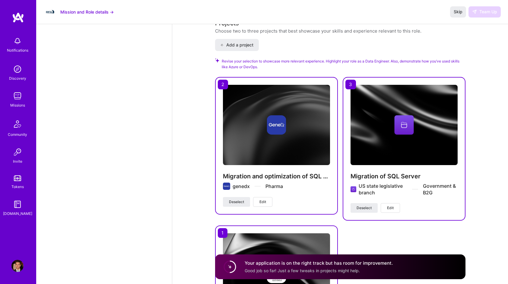
click at [261, 201] on span "Edit" at bounding box center [263, 201] width 7 height 5
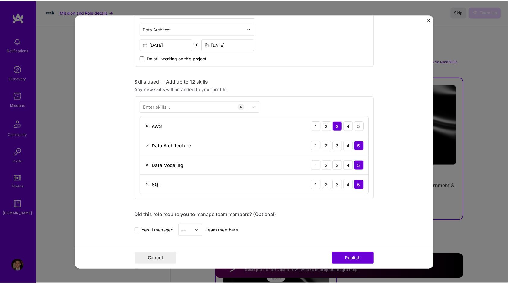
scroll to position [211, 0]
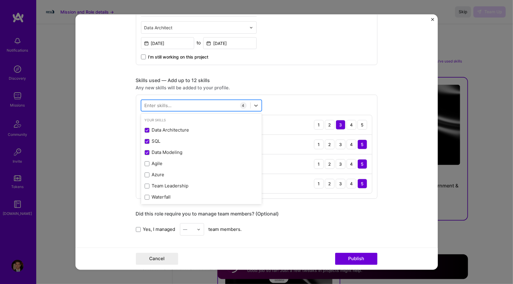
click at [179, 101] on div at bounding box center [195, 106] width 109 height 10
type input "a"
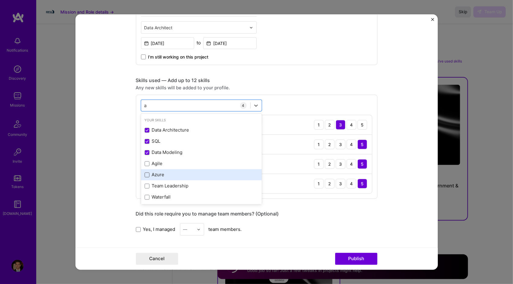
click at [145, 173] on span at bounding box center [147, 174] width 5 height 5
click at [0, 0] on input "checkbox" at bounding box center [0, 0] width 0 height 0
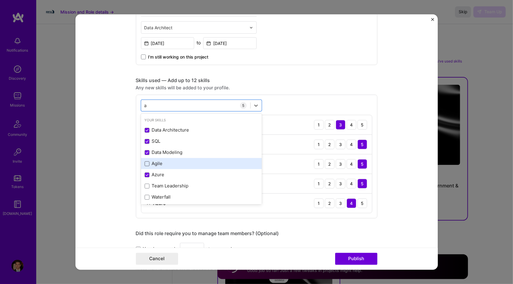
click at [146, 163] on span at bounding box center [147, 163] width 5 height 5
click at [0, 0] on input "checkbox" at bounding box center [0, 0] width 0 height 0
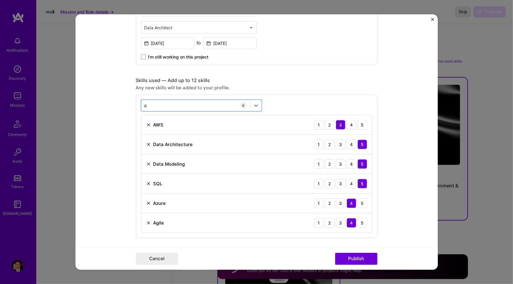
drag, startPoint x: 174, startPoint y: 104, endPoint x: 125, endPoint y: 105, distance: 48.6
click at [125, 105] on form "Project title Migration and optimization of SQL Server for a US pharmaceuticals…" at bounding box center [256, 142] width 362 height 256
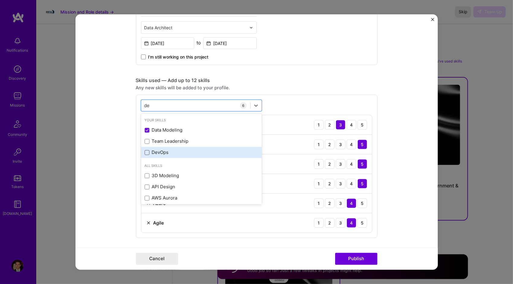
click at [145, 152] on span at bounding box center [147, 152] width 5 height 5
click at [0, 0] on input "checkbox" at bounding box center [0, 0] width 0 height 0
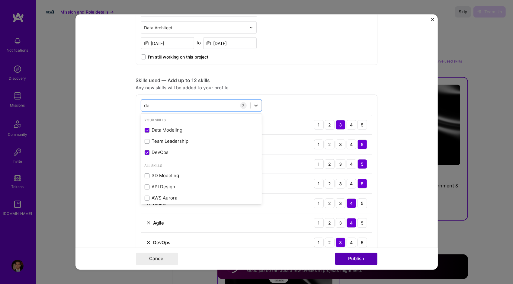
type input "de"
click at [358, 256] on button "Publish" at bounding box center [356, 259] width 42 height 12
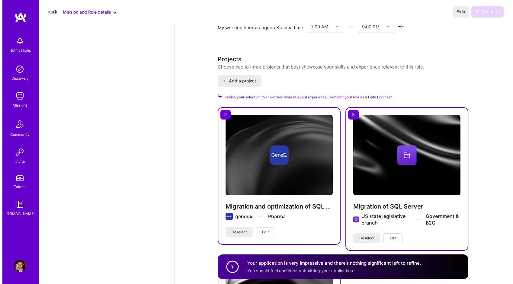
scroll to position [637, 0]
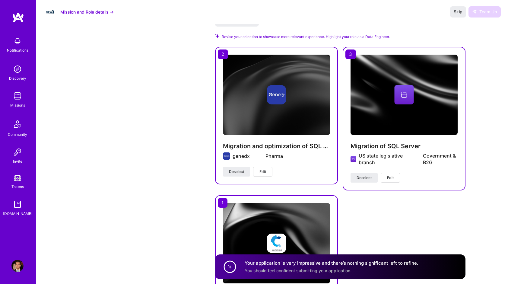
click at [263, 169] on span "Edit" at bounding box center [263, 171] width 7 height 5
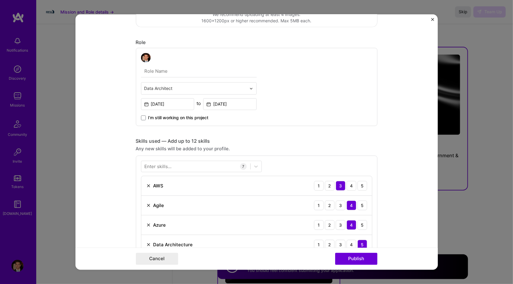
scroll to position [151, 0]
click at [161, 168] on div "Enter skills..." at bounding box center [158, 166] width 27 height 6
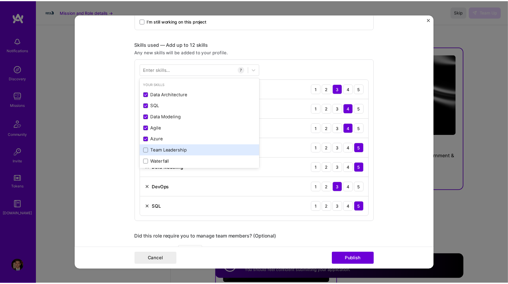
scroll to position [241, 0]
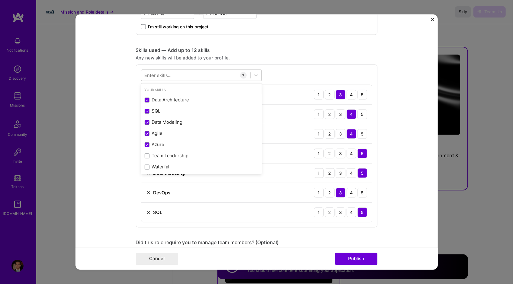
click at [186, 73] on div at bounding box center [195, 76] width 109 height 10
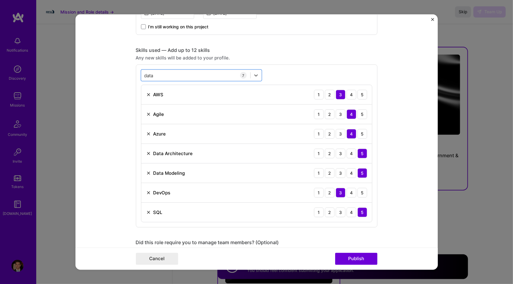
drag, startPoint x: 171, startPoint y: 75, endPoint x: 95, endPoint y: 78, distance: 76.1
click at [95, 78] on form "Project title Migration and optimization of SQL Server for a US pharmaceuticals…" at bounding box center [256, 142] width 362 height 256
type input "data"
click at [158, 259] on button "Cancel" at bounding box center [157, 259] width 42 height 12
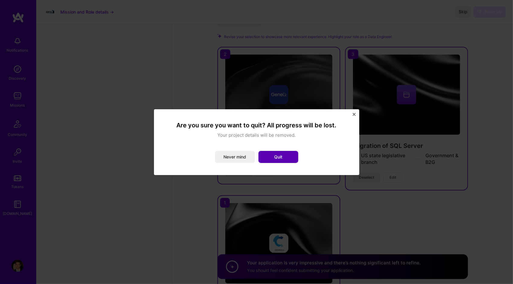
click at [284, 157] on button "Quit" at bounding box center [278, 157] width 40 height 12
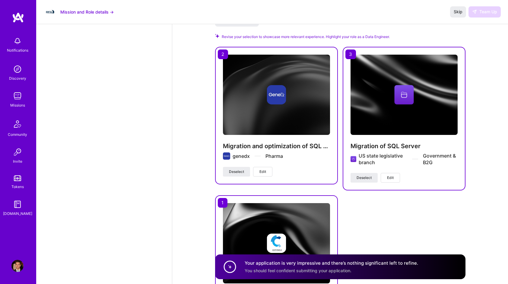
click at [392, 175] on span "Edit" at bounding box center [390, 177] width 7 height 5
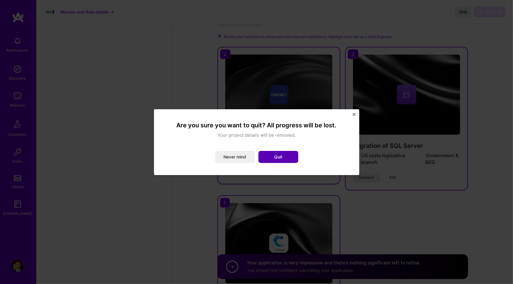
click at [280, 156] on button "Quit" at bounding box center [278, 157] width 40 height 12
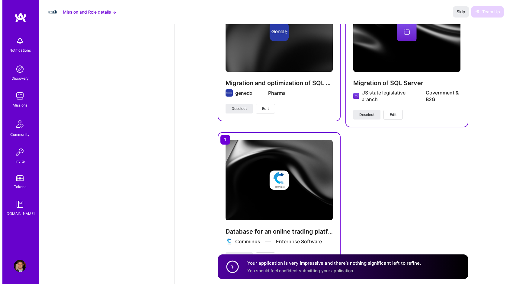
scroll to position [697, 0]
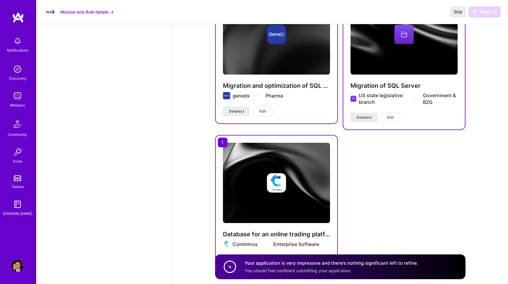
click at [267, 109] on button "Edit" at bounding box center [262, 112] width 19 height 10
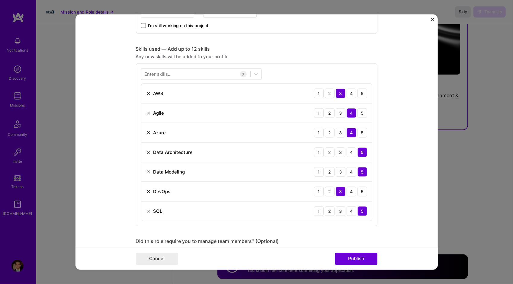
scroll to position [241, 0]
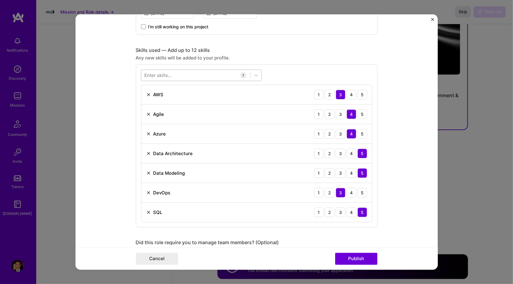
click at [171, 71] on div at bounding box center [195, 76] width 109 height 10
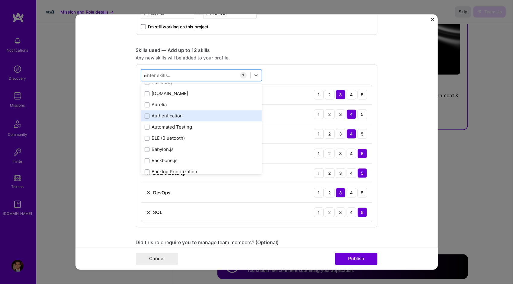
scroll to position [30, 0]
type input "data"
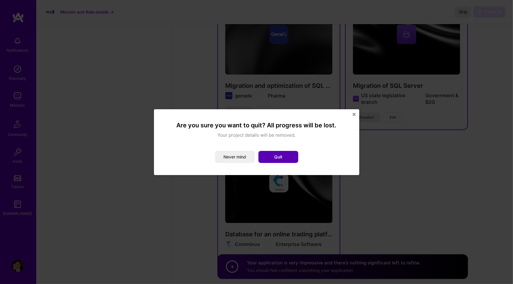
click at [275, 158] on button "Quit" at bounding box center [278, 157] width 40 height 12
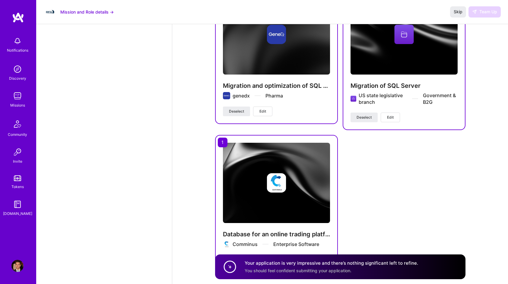
click at [270, 113] on button "Edit" at bounding box center [262, 112] width 19 height 10
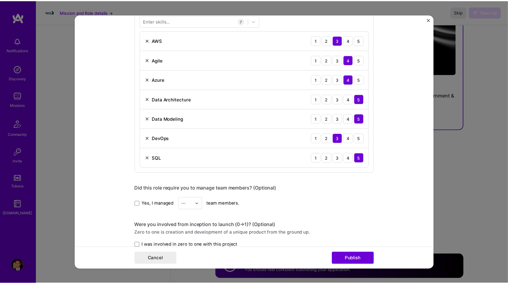
scroll to position [302, 0]
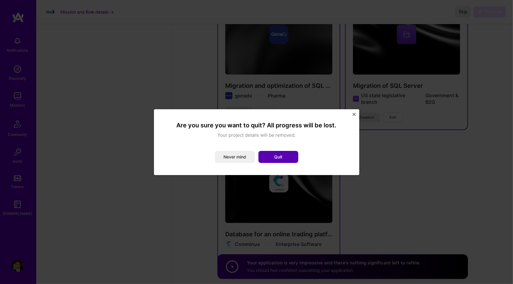
click at [286, 158] on button "Quit" at bounding box center [278, 157] width 40 height 12
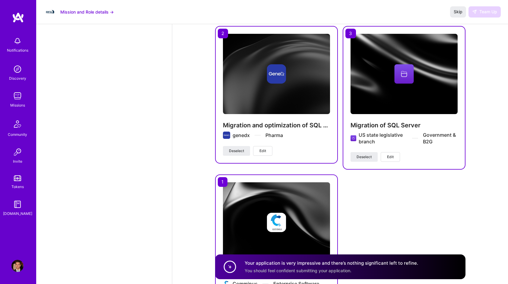
scroll to position [546, 0]
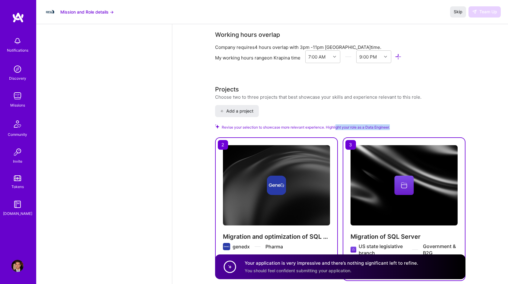
drag, startPoint x: 337, startPoint y: 127, endPoint x: 394, endPoint y: 123, distance: 56.7
click at [394, 123] on div "Add a project Revise your selection to showcase more relevant experience. Highl…" at bounding box center [340, 264] width 251 height 319
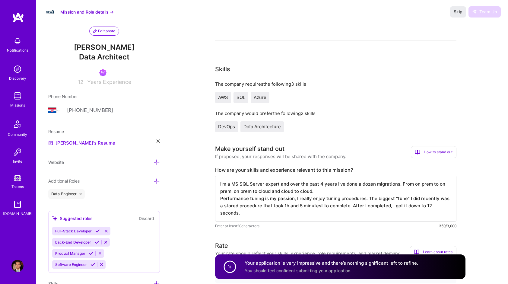
scroll to position [214, 0]
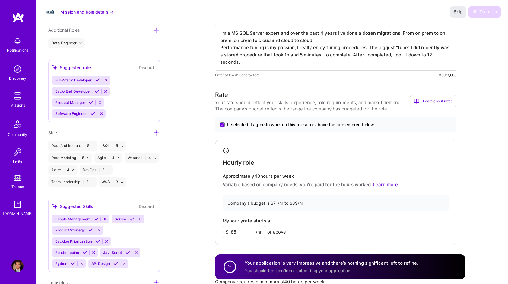
click at [156, 132] on icon at bounding box center [157, 133] width 6 height 6
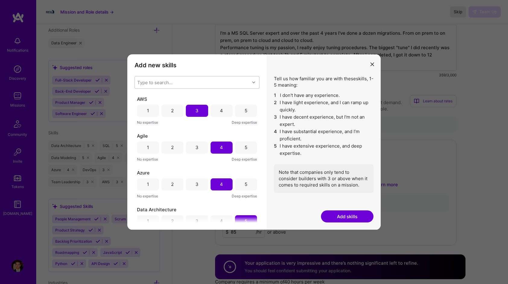
click at [191, 81] on div "Type to search..." at bounding box center [192, 82] width 115 height 12
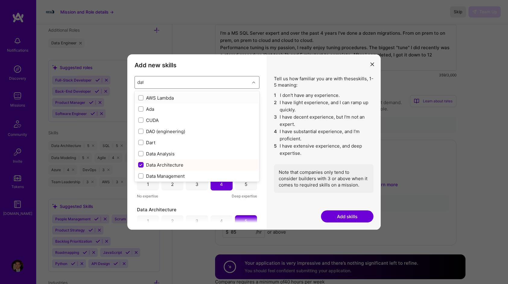
type input "data"
checkbox input "true"
checkbox input "false"
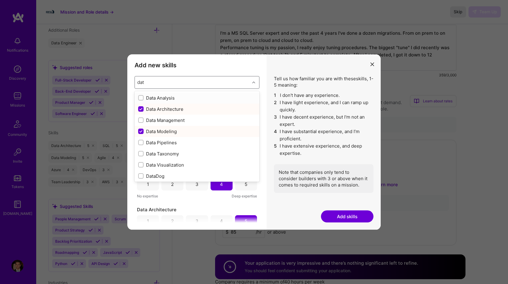
type input "da"
checkbox input "false"
checkbox input "true"
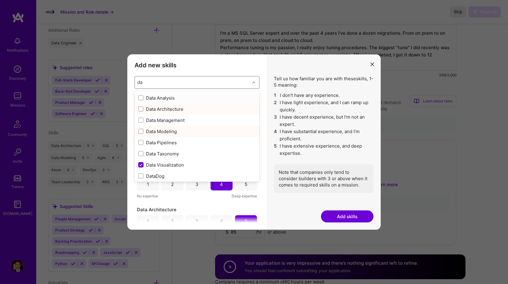
checkbox input "true"
checkbox input "false"
type input "d"
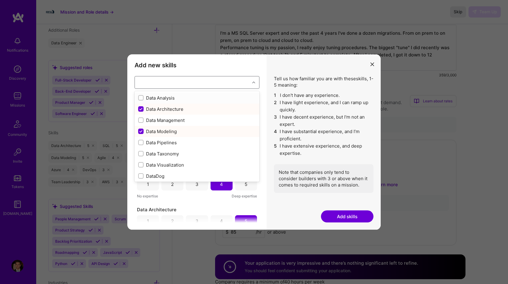
checkbox input "false"
checkbox input "true"
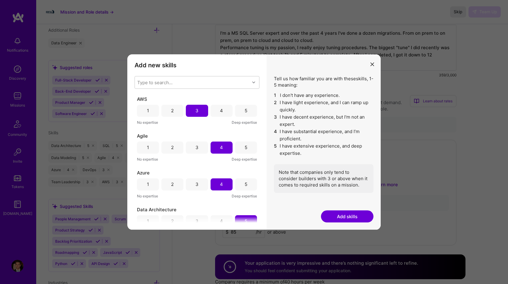
click at [372, 63] on icon "modal" at bounding box center [373, 64] width 4 height 4
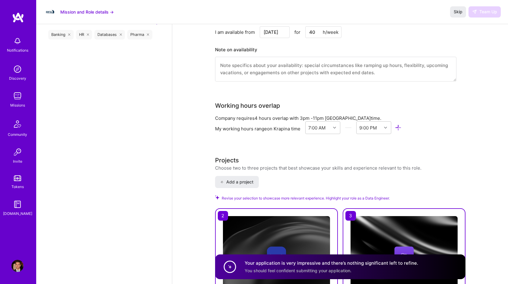
scroll to position [486, 0]
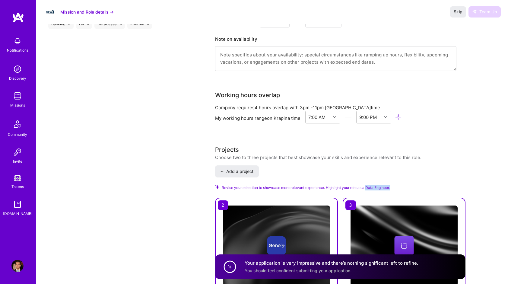
drag, startPoint x: 367, startPoint y: 188, endPoint x: 392, endPoint y: 188, distance: 25.7
click at [392, 188] on div "Revise your selection to showcase more relevant experience. Highlight your role…" at bounding box center [340, 188] width 251 height 6
copy span "Data Engineer"
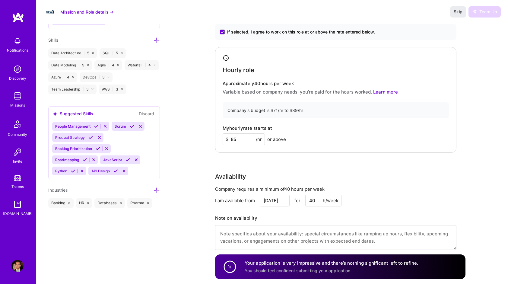
scroll to position [305, 0]
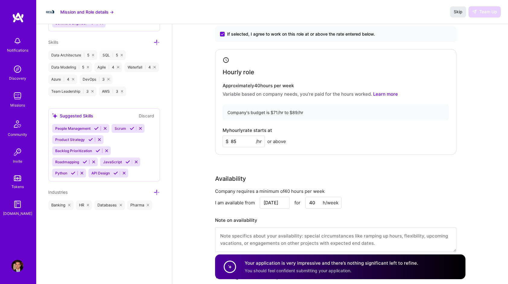
click at [78, 115] on div "Suggested Skills" at bounding box center [72, 116] width 41 height 6
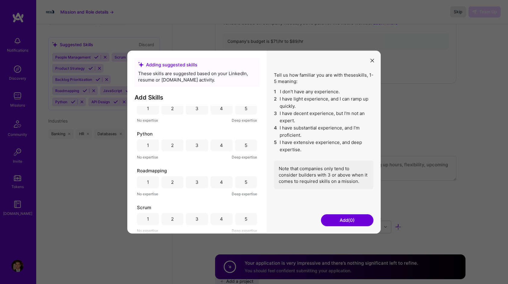
scroll to position [395, 0]
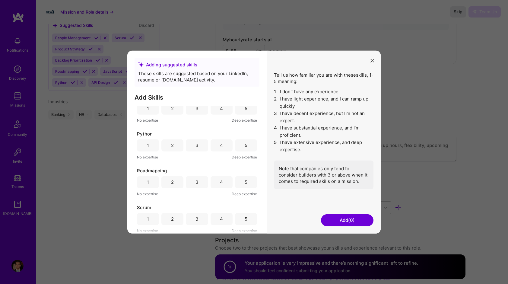
click at [373, 58] on button "modal" at bounding box center [372, 60] width 7 height 10
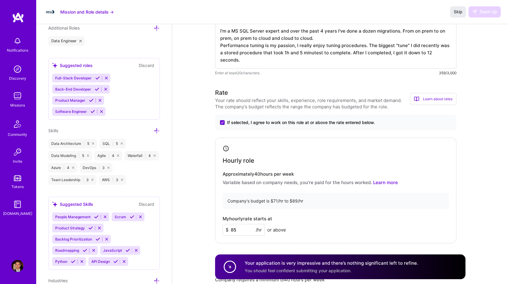
scroll to position [214, 0]
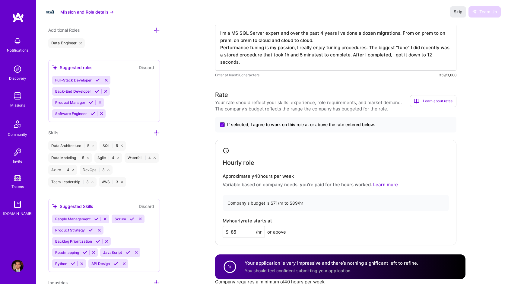
click at [156, 130] on icon at bounding box center [157, 133] width 6 height 6
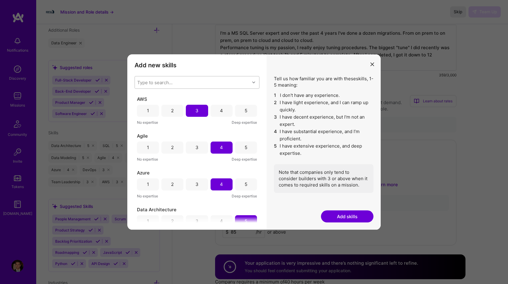
click at [187, 79] on div "Type to search..." at bounding box center [192, 82] width 115 height 12
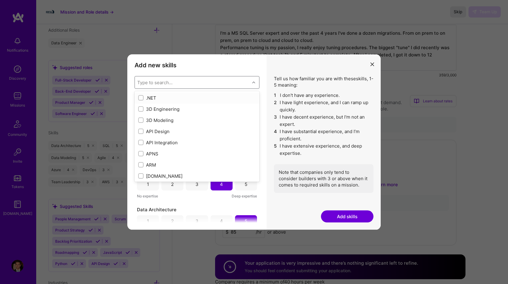
paste input "Data Engineer"
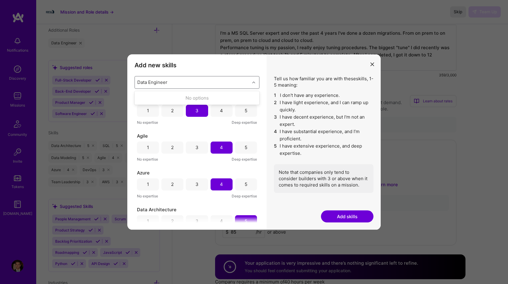
type input "Data Engineer"
click at [373, 61] on button "modal" at bounding box center [372, 64] width 7 height 10
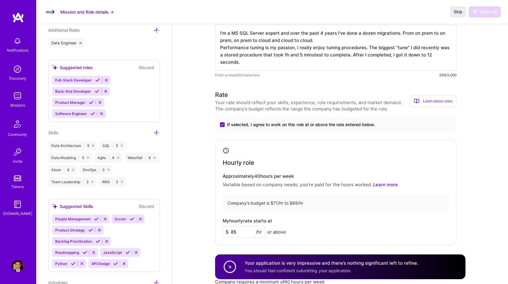
click at [433, 143] on div "Hourly role Approximately 40 hours per week Variable based on company needs, yo…" at bounding box center [335, 193] width 241 height 106
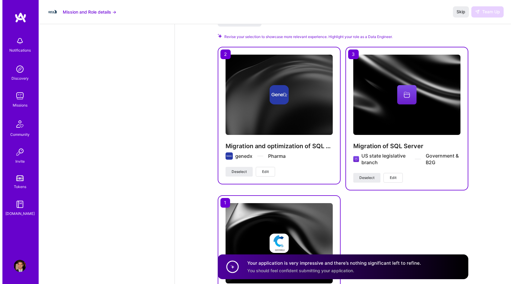
scroll to position [727, 0]
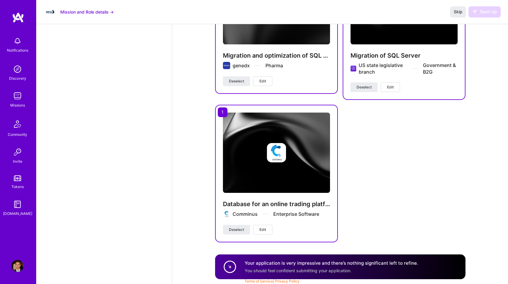
click at [261, 229] on span "Edit" at bounding box center [263, 229] width 7 height 5
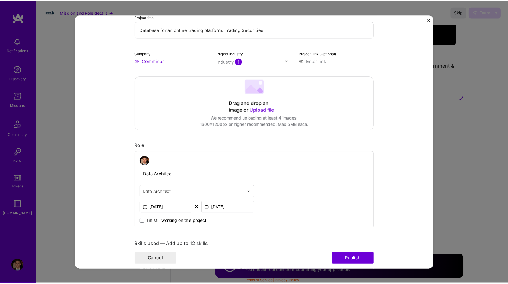
scroll to position [181, 0]
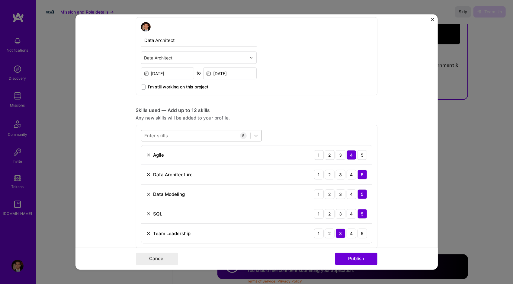
click at [181, 134] on div at bounding box center [195, 136] width 109 height 10
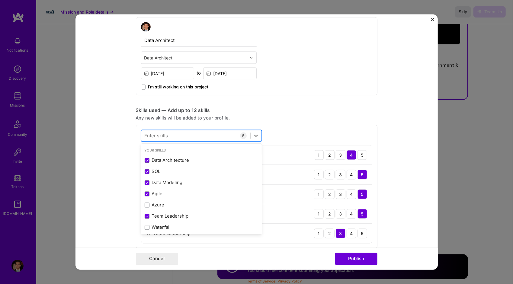
paste input "Data Engineer"
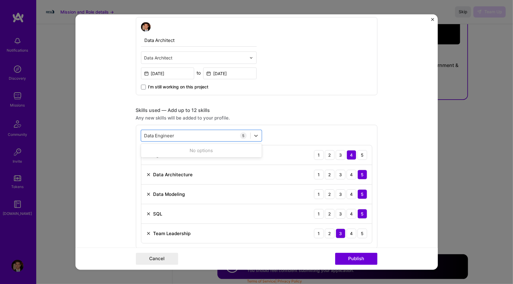
type input "Data Engineer"
click at [431, 19] on img "Close" at bounding box center [432, 19] width 3 height 3
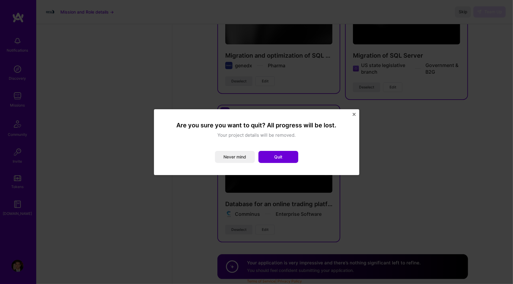
click at [270, 155] on button "Quit" at bounding box center [278, 157] width 40 height 12
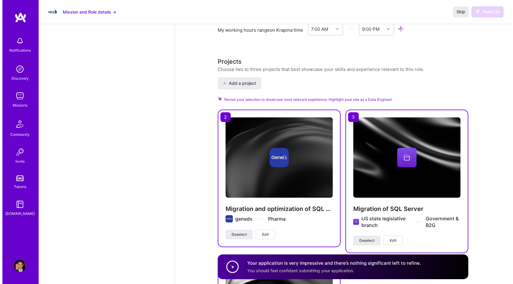
scroll to position [576, 0]
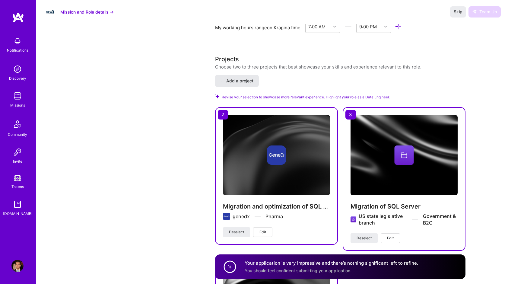
click at [238, 82] on span "Add a project" at bounding box center [236, 81] width 33 height 6
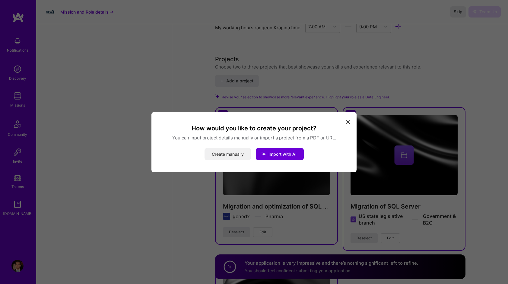
click at [227, 154] on button "Create manually" at bounding box center [228, 154] width 46 height 12
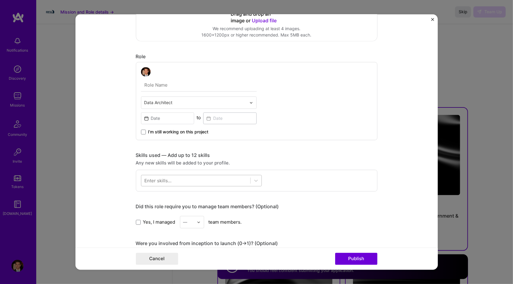
scroll to position [241, 0]
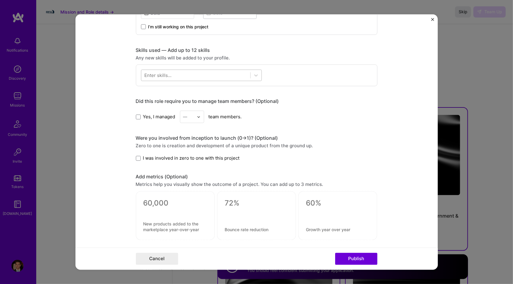
click at [173, 76] on div at bounding box center [195, 76] width 109 height 10
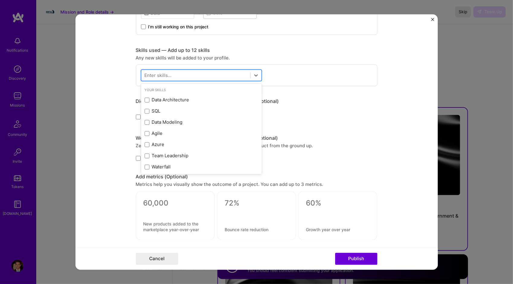
paste input "Data Engineer"
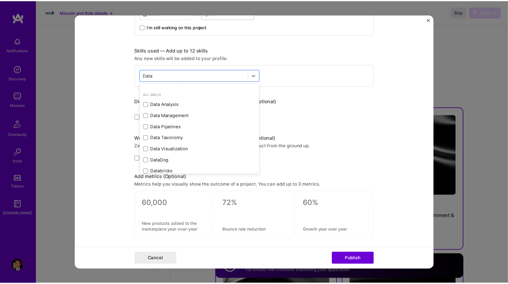
scroll to position [36, 0]
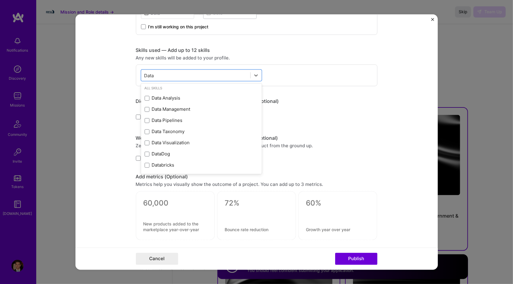
type input "Data"
click at [316, 62] on div "Skills used — Add up to 12 skills Any new skills will be added to your profile.…" at bounding box center [256, 66] width 241 height 39
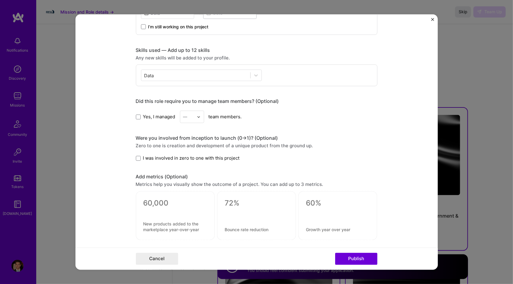
click at [432, 20] on img "Close" at bounding box center [432, 19] width 3 height 3
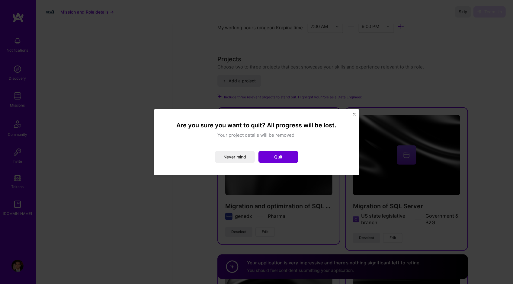
click at [282, 156] on button "Quit" at bounding box center [278, 157] width 40 height 12
